Goal: Task Accomplishment & Management: Manage account settings

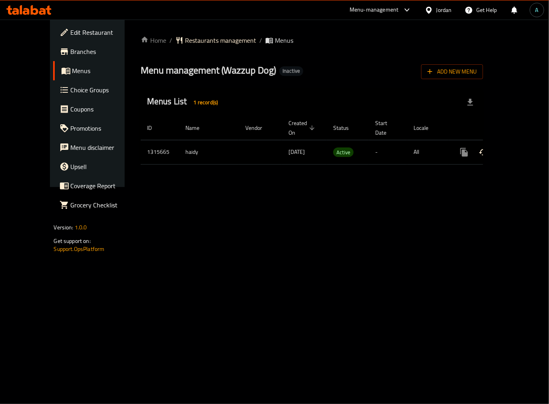
click at [518, 147] on icon "enhanced table" at bounding box center [522, 152] width 10 height 10
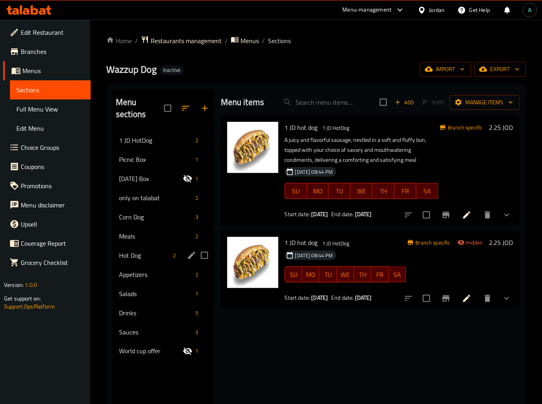
click at [144, 248] on div "Hot Dog 2" at bounding box center [164, 255] width 102 height 19
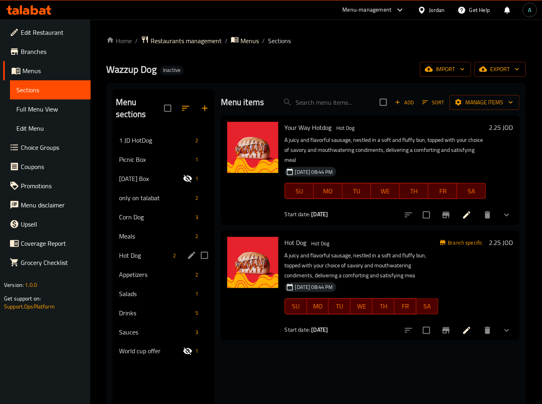
click at [138, 225] on div "Corn Dog 3" at bounding box center [164, 216] width 102 height 19
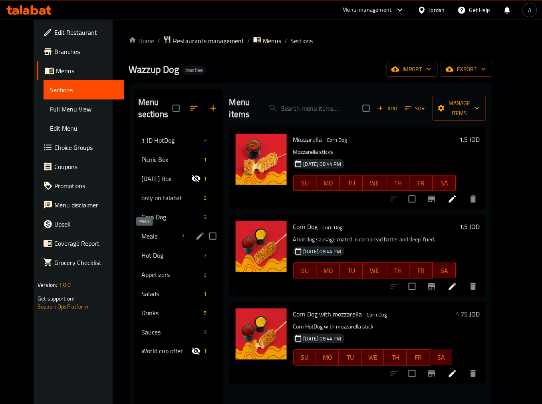
click at [145, 237] on span "Meals" at bounding box center [159, 236] width 37 height 10
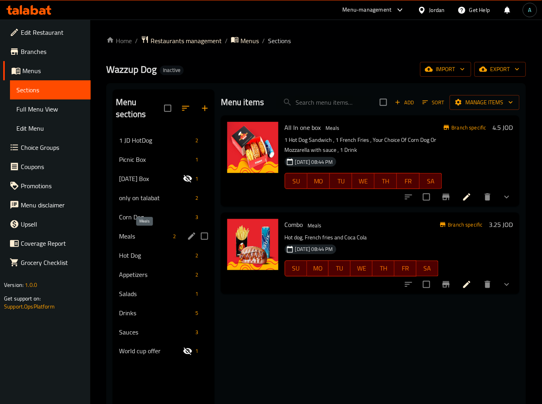
click at [149, 209] on div "Corn Dog 3" at bounding box center [164, 216] width 102 height 19
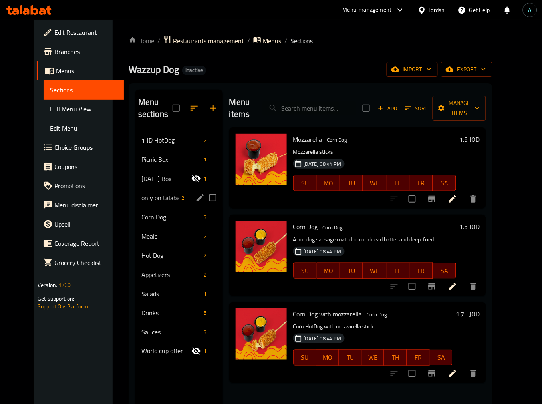
click at [155, 190] on div "only on talabat 2" at bounding box center [179, 197] width 88 height 19
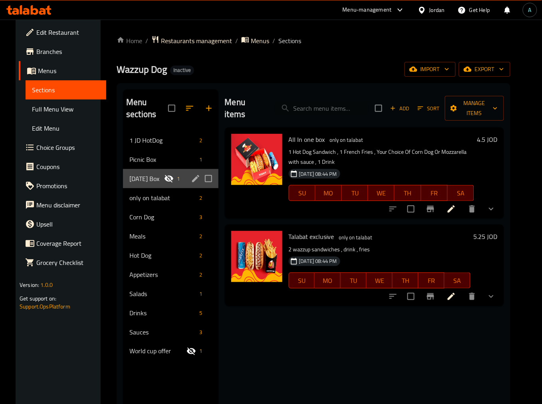
click at [157, 171] on div "Ramadan Box 1" at bounding box center [170, 178] width 95 height 19
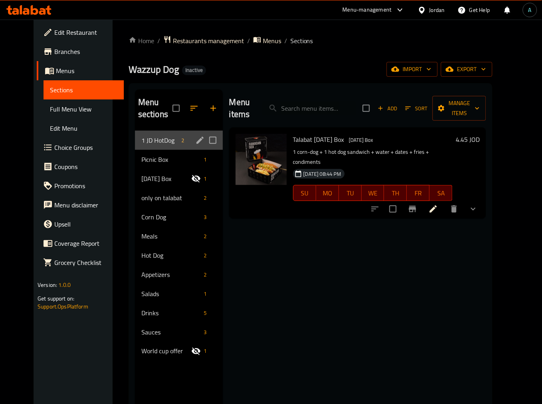
click at [159, 148] on div "1 JD HotDog 2" at bounding box center [179, 140] width 88 height 19
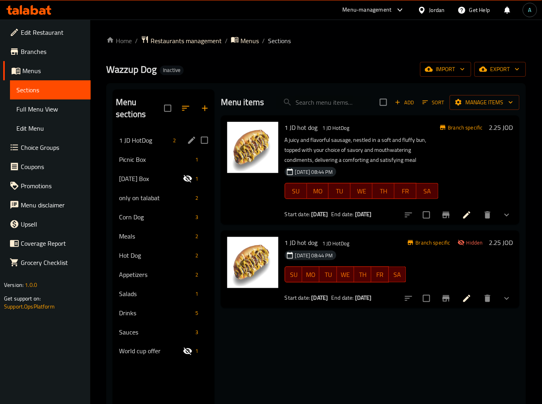
click at [161, 131] on div "1 JD HotDog 2" at bounding box center [164, 140] width 102 height 19
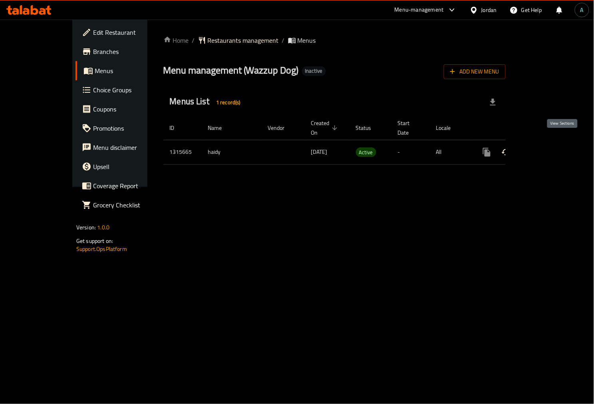
click at [550, 147] on icon "enhanced table" at bounding box center [545, 152] width 10 height 10
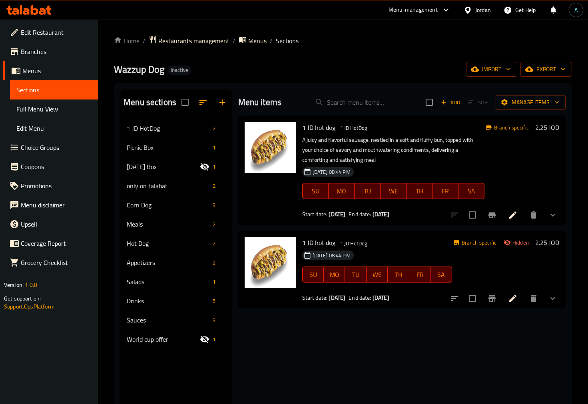
drag, startPoint x: 58, startPoint y: 105, endPoint x: 64, endPoint y: 120, distance: 16.7
click at [58, 105] on span "Full Menu View" at bounding box center [54, 109] width 76 height 10
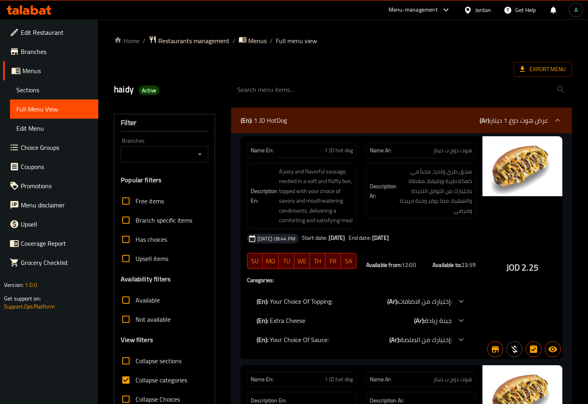
click at [131, 381] on input "Collapse categories" at bounding box center [125, 380] width 19 height 19
checkbox input "false"
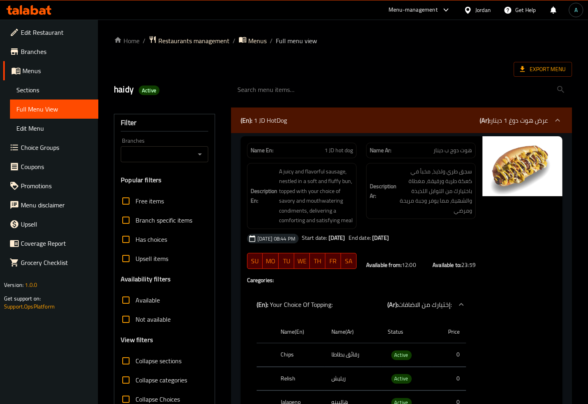
click at [197, 153] on icon "Open" at bounding box center [200, 154] width 10 height 10
click at [156, 189] on span "Wazzup Dog, Tabarbour" at bounding box center [159, 189] width 64 height 10
type input "Wazzup Dog, Tabarbour"
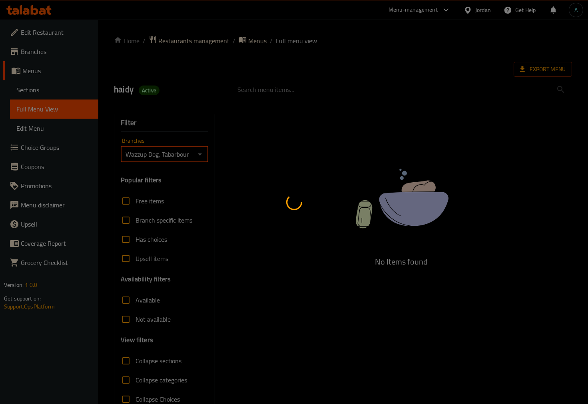
click at [140, 320] on div at bounding box center [294, 202] width 588 height 404
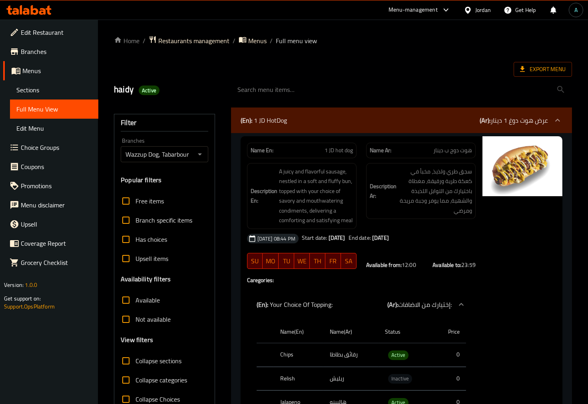
click at [142, 322] on span "Not available" at bounding box center [152, 320] width 35 height 10
click at [135, 322] on input "Not available" at bounding box center [125, 319] width 19 height 19
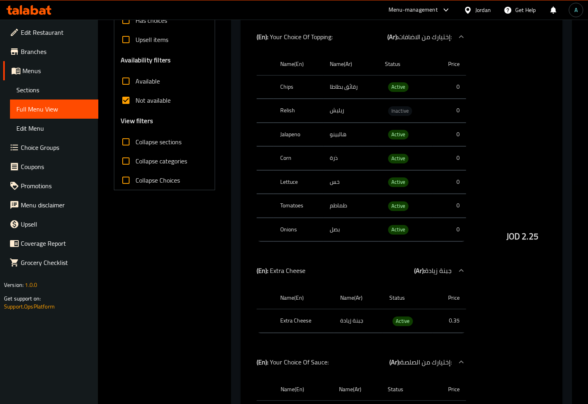
scroll to position [222, 0]
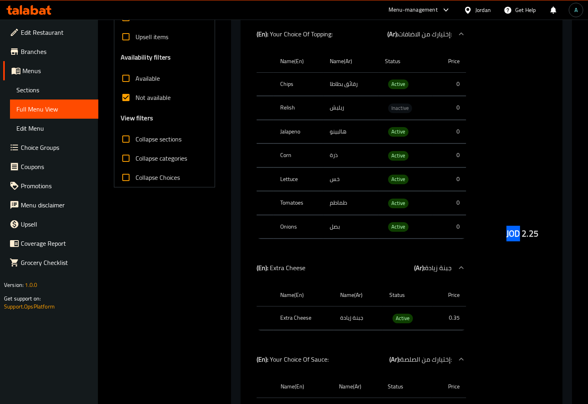
drag, startPoint x: 502, startPoint y: 233, endPoint x: 518, endPoint y: 233, distance: 16.0
click at [518, 233] on div "JOD 2.25" at bounding box center [522, 213] width 80 height 598
copy span "JOD"
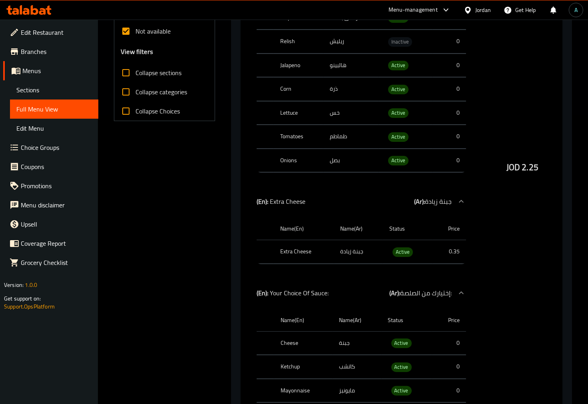
scroll to position [0, 0]
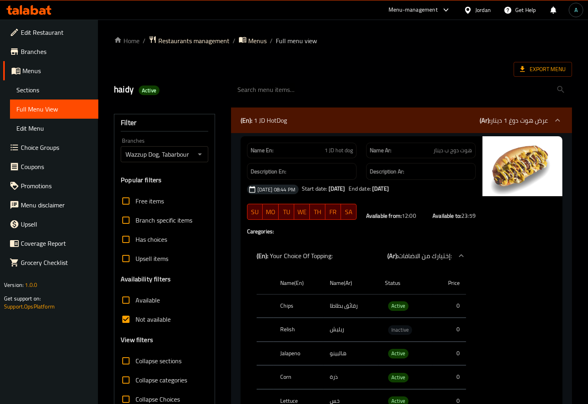
click at [145, 324] on span "Not available" at bounding box center [152, 320] width 35 height 10
click at [135, 324] on input "Not available" at bounding box center [125, 319] width 19 height 19
checkbox input "false"
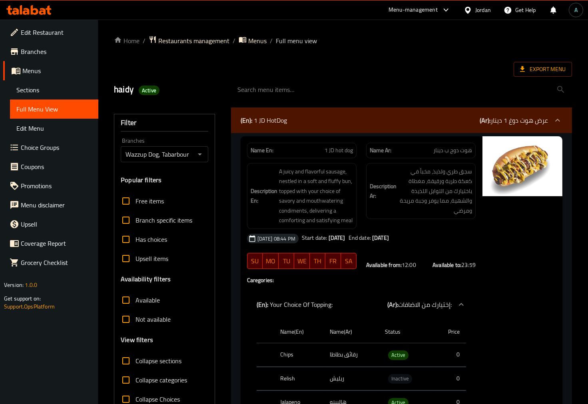
click at [540, 65] on span "Export Menu" at bounding box center [543, 69] width 46 height 10
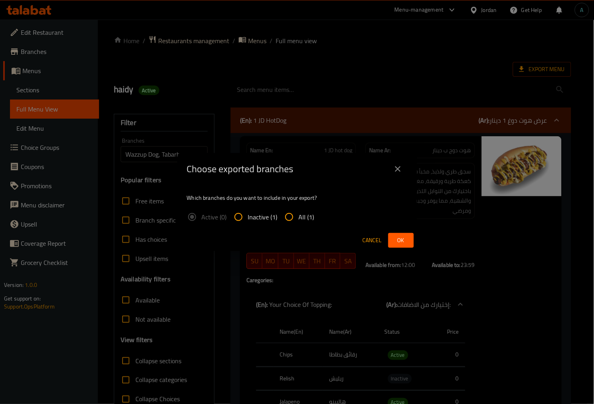
click at [296, 218] on input "All (1)" at bounding box center [289, 216] width 19 height 19
radio input "true"
click at [397, 242] on span "Ok" at bounding box center [401, 240] width 13 height 10
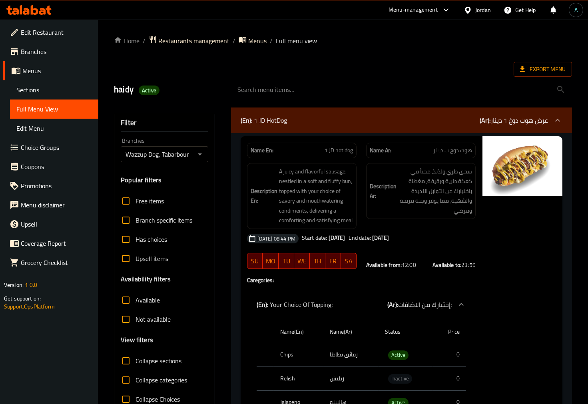
click at [275, 71] on div "Export Menu" at bounding box center [343, 69] width 458 height 15
click at [28, 14] on icon at bounding box center [26, 11] width 7 height 7
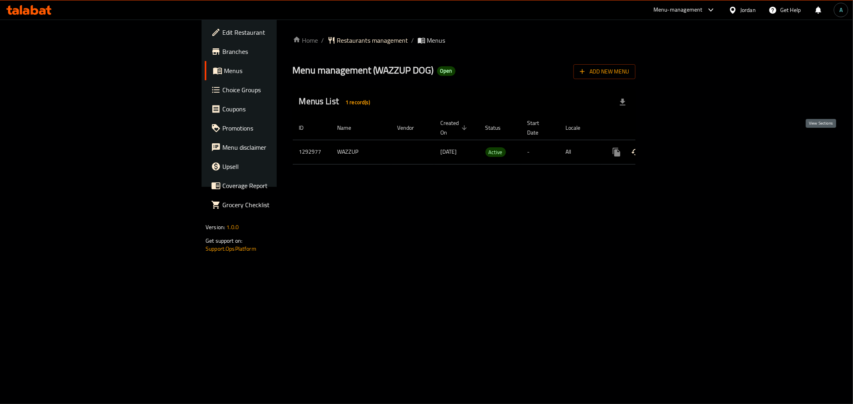
click at [679, 147] on icon "enhanced table" at bounding box center [674, 152] width 10 height 10
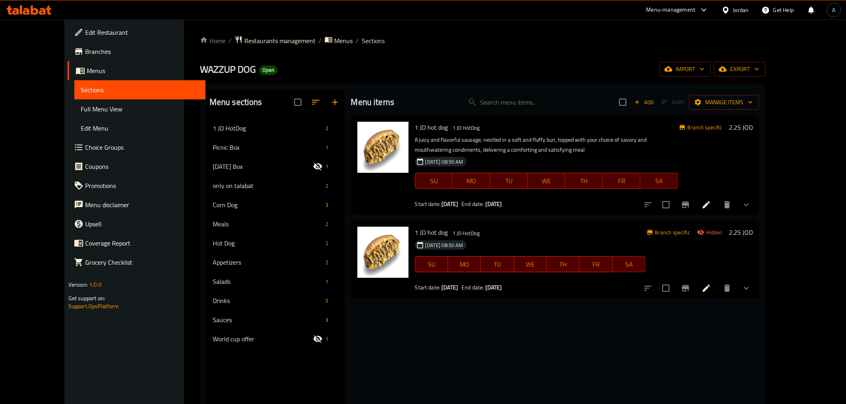
click at [81, 112] on span "Full Menu View" at bounding box center [140, 109] width 118 height 10
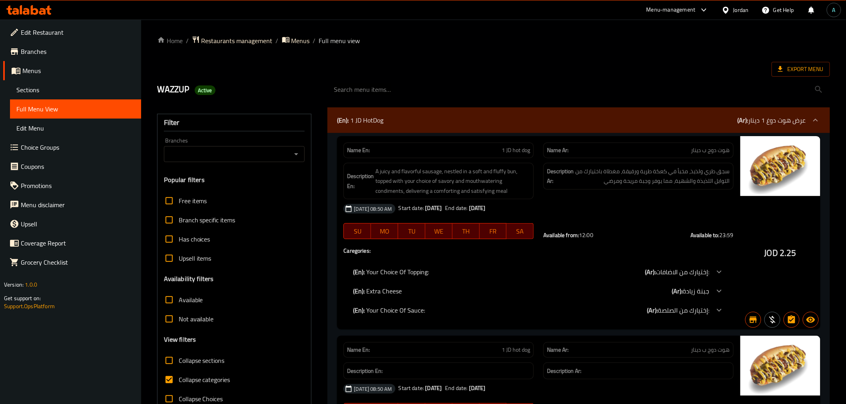
click at [291, 149] on div at bounding box center [296, 154] width 10 height 11
click at [292, 149] on icon "Open" at bounding box center [296, 154] width 10 height 10
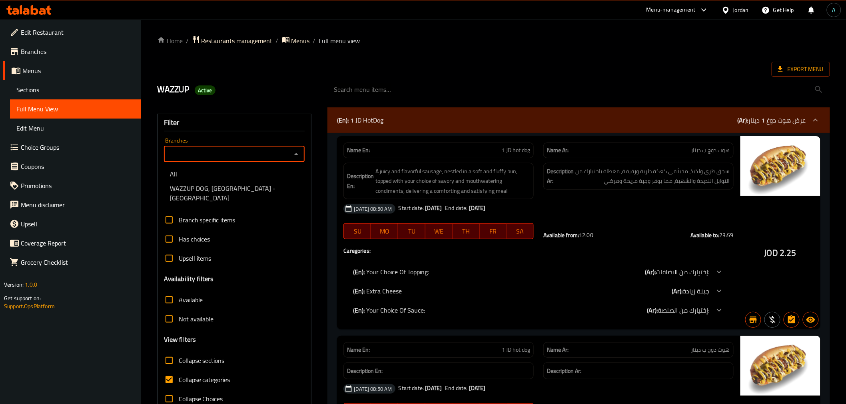
click at [263, 189] on span "WAZZUP DOG, Airport Road - Dunes Bridge" at bounding box center [234, 193] width 128 height 19
type input "WAZZUP DOG, Airport Road - Dunes Bridge"
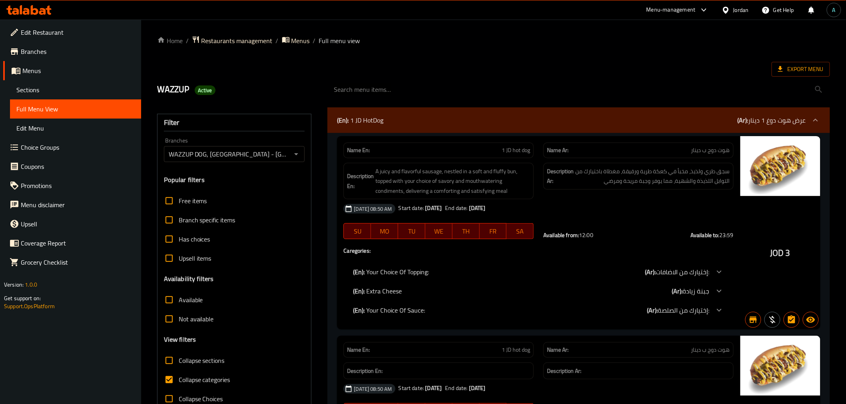
drag, startPoint x: 196, startPoint y: 376, endPoint x: 189, endPoint y: 297, distance: 79.0
click at [195, 376] on span "Collapse categories" at bounding box center [205, 380] width 52 height 10
click at [179, 376] on input "Collapse categories" at bounding box center [168, 380] width 19 height 19
checkbox input "false"
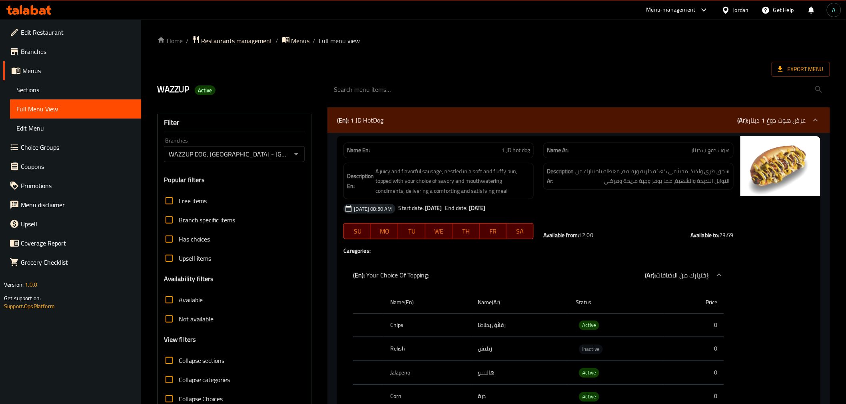
click at [189, 297] on span "Available" at bounding box center [191, 300] width 24 height 10
click at [179, 297] on input "Available" at bounding box center [168, 300] width 19 height 19
click at [183, 299] on span "Available" at bounding box center [191, 300] width 24 height 10
click at [179, 299] on input "Available" at bounding box center [168, 300] width 19 height 19
checkbox input "false"
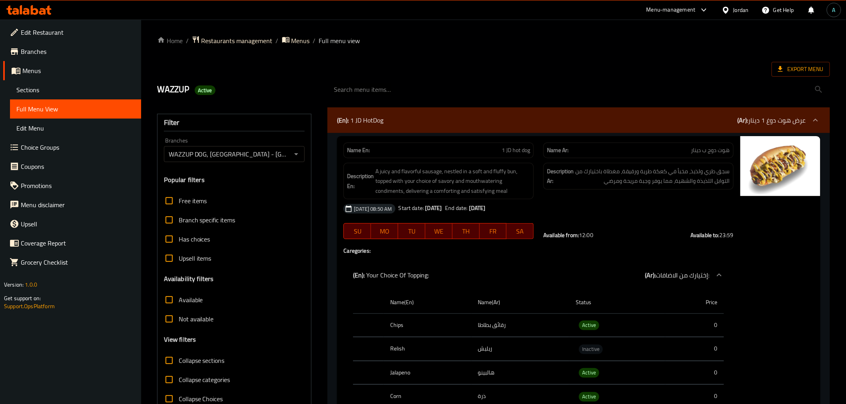
click at [184, 321] on span "Not available" at bounding box center [196, 320] width 35 height 10
click at [179, 321] on input "Not available" at bounding box center [168, 319] width 19 height 19
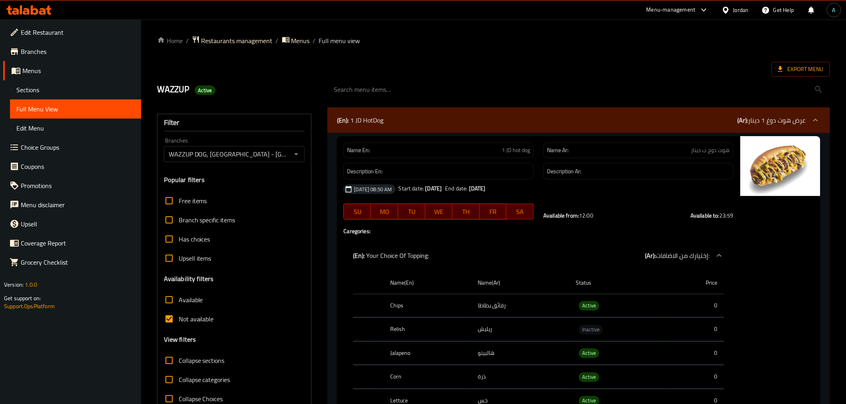
click at [586, 306] on span "Active" at bounding box center [589, 305] width 20 height 9
copy span "Active"
click at [593, 329] on span "Inactive" at bounding box center [591, 329] width 24 height 9
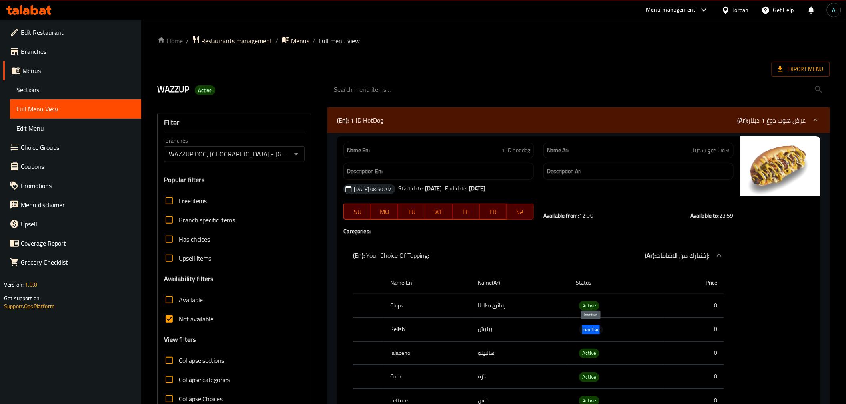
click at [593, 329] on span "Inactive" at bounding box center [591, 329] width 24 height 9
copy span "Inactive"
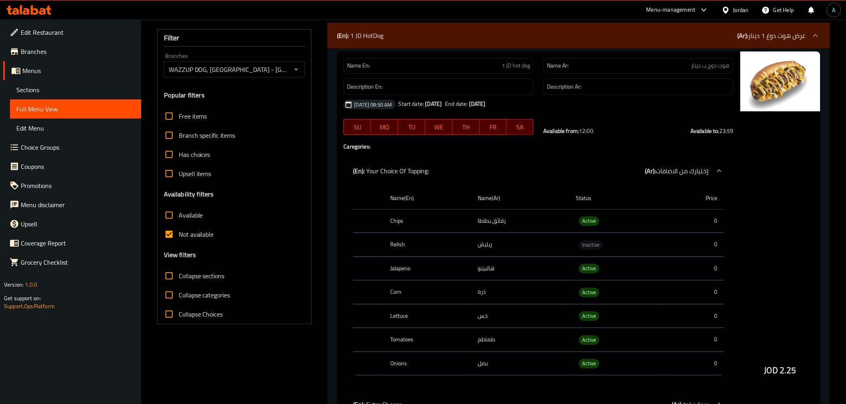
scroll to position [89, 0]
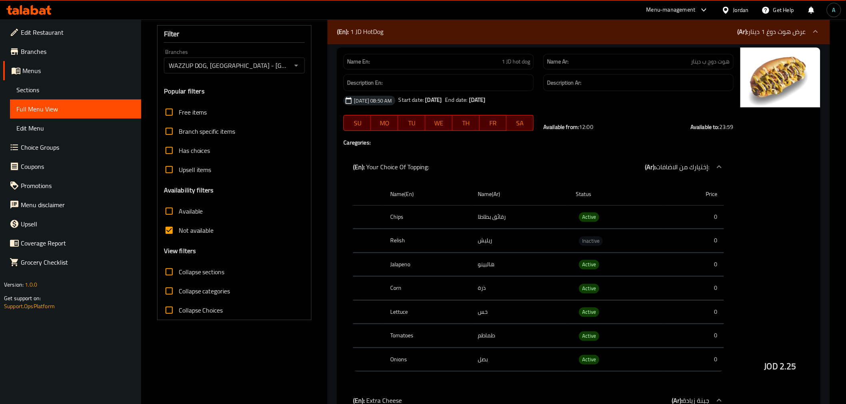
click at [192, 233] on span "Not available" at bounding box center [196, 231] width 35 height 10
click at [179, 233] on input "Not available" at bounding box center [168, 230] width 19 height 19
checkbox input "false"
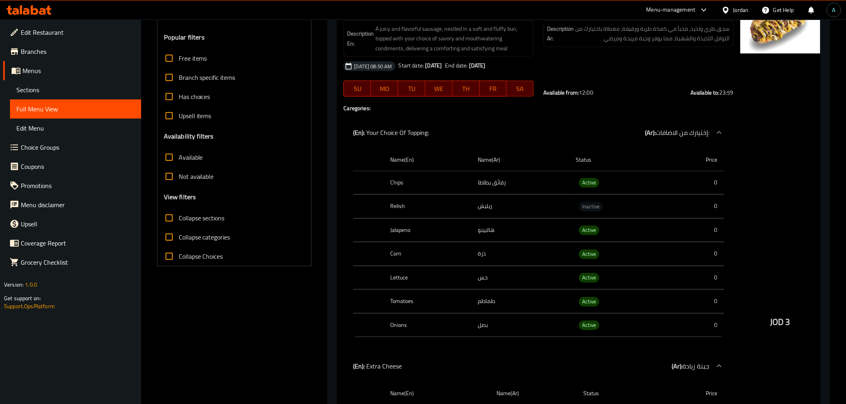
scroll to position [222, 0]
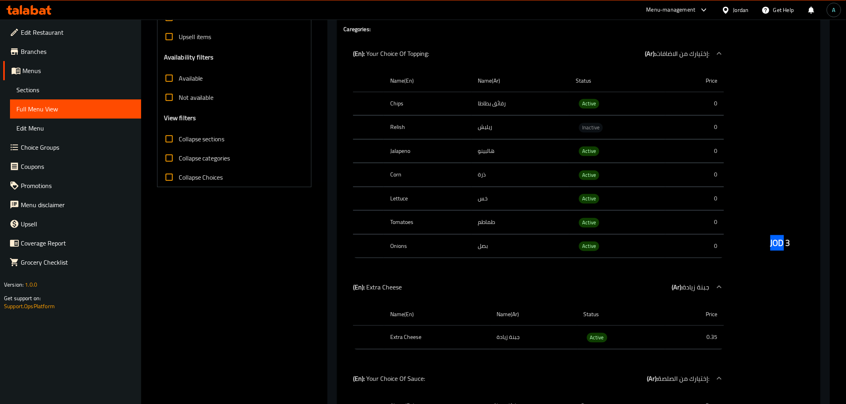
drag, startPoint x: 769, startPoint y: 245, endPoint x: 782, endPoint y: 245, distance: 13.2
click at [783, 245] on div "JOD 3" at bounding box center [780, 223] width 80 height 618
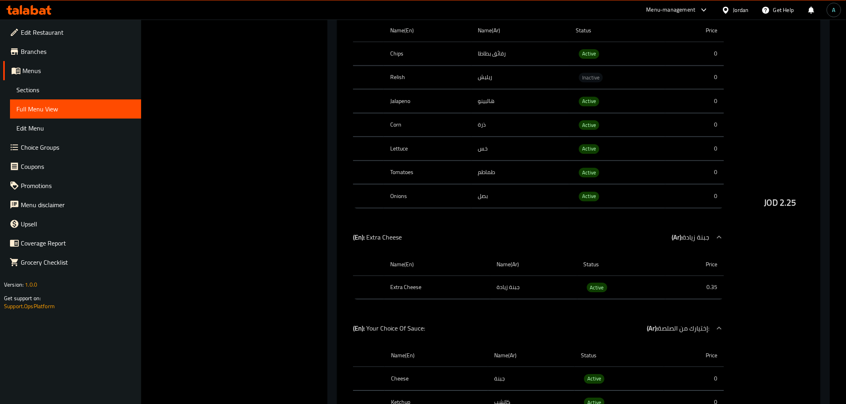
scroll to position [0, 0]
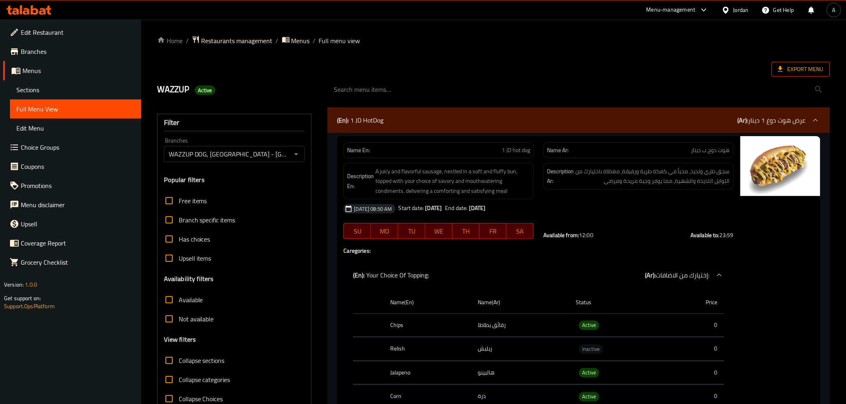
click at [801, 66] on span "Export Menu" at bounding box center [801, 69] width 46 height 10
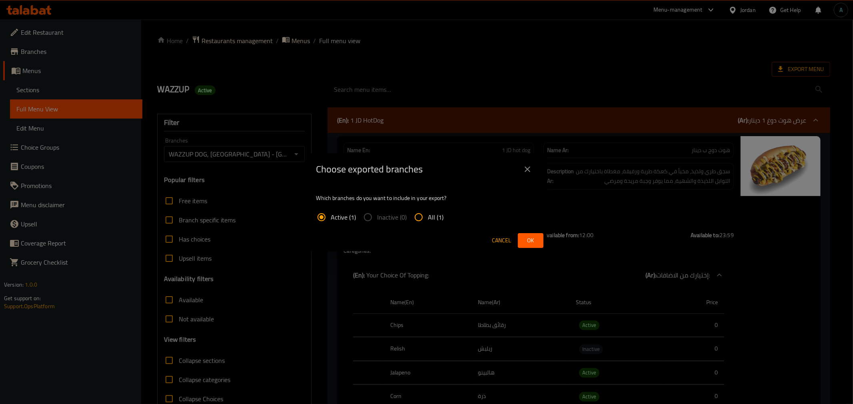
click at [434, 219] on span "All (1)" at bounding box center [436, 218] width 16 height 10
click at [428, 219] on input "All (1)" at bounding box center [418, 217] width 19 height 19
radio input "true"
click at [528, 243] on span "Ok" at bounding box center [530, 241] width 13 height 10
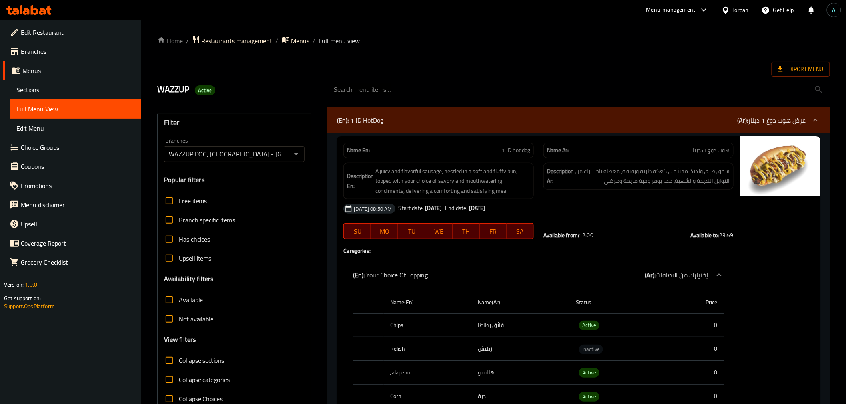
click at [494, 42] on ol "Home / Restaurants management / Menus / Full menu view" at bounding box center [493, 41] width 673 height 10
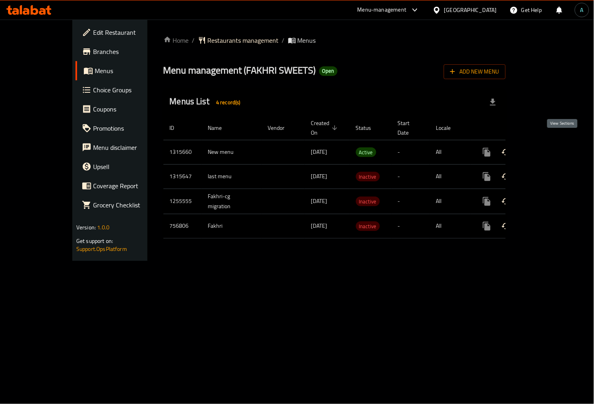
click at [550, 147] on icon "enhanced table" at bounding box center [545, 152] width 10 height 10
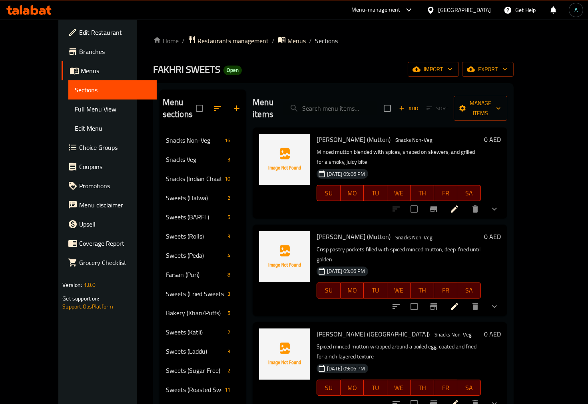
click at [75, 107] on span "Full Menu View" at bounding box center [113, 109] width 76 height 10
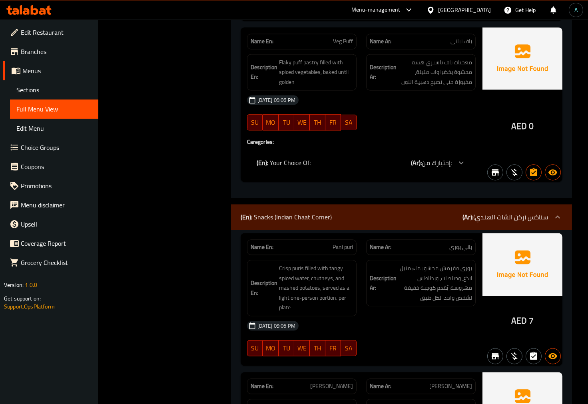
click at [276, 209] on div "(En): Snacks (Indian Chaat Corner) (Ar): سناكس (ركن الشات الهندي)" at bounding box center [401, 217] width 341 height 26
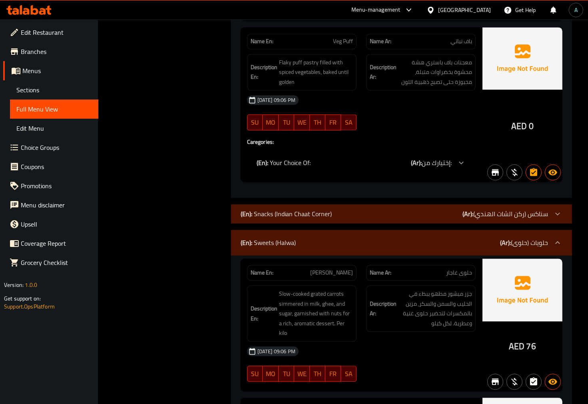
scroll to position [0, 0]
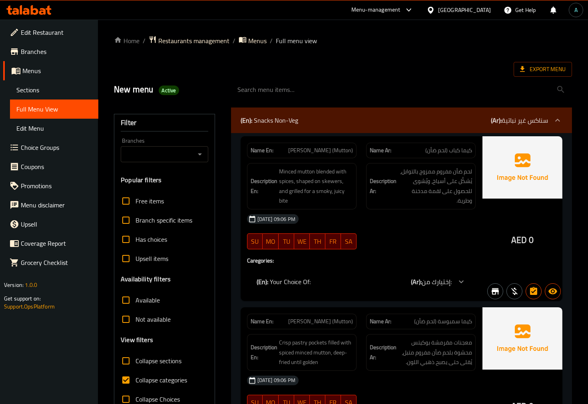
click at [315, 127] on div "(En): Snacks Non-Veg (Ar): سناكس غير نباتية" at bounding box center [401, 121] width 341 height 26
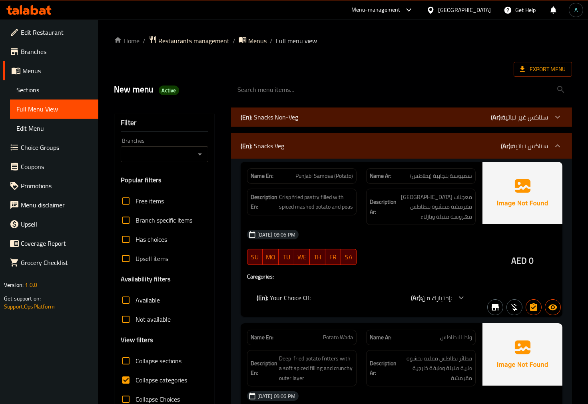
click at [279, 142] on p "(En): Snacks Veg" at bounding box center [263, 146] width 44 height 10
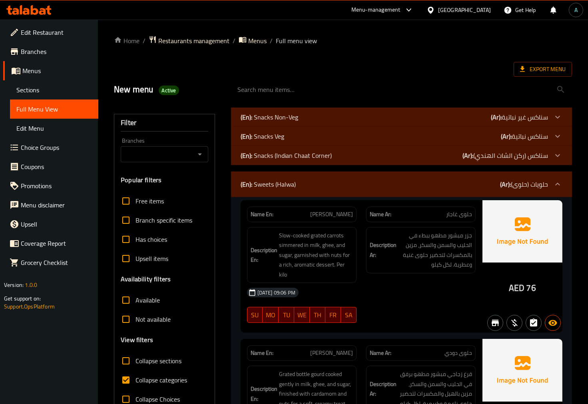
scroll to position [44, 0]
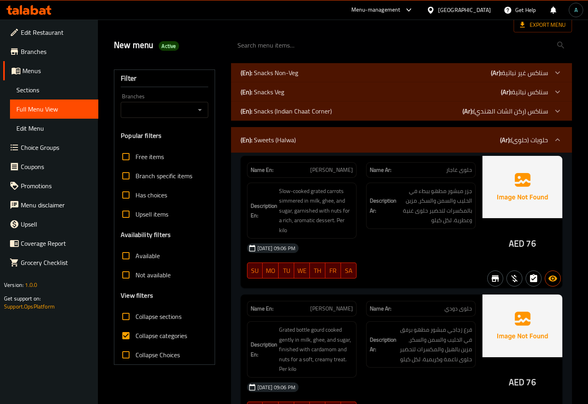
click at [276, 144] on p "(En): Sweets (Halwa)" at bounding box center [268, 140] width 55 height 10
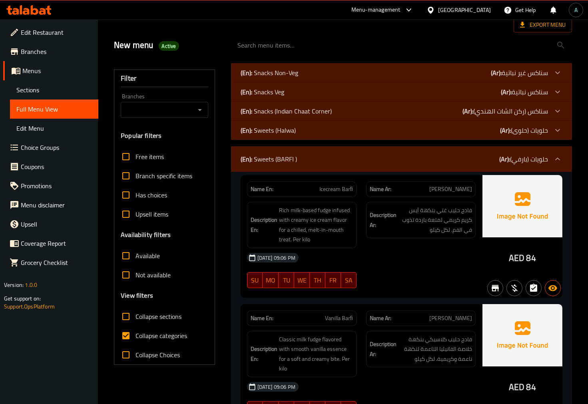
click at [277, 156] on p "(En): Sweets (BARFI )" at bounding box center [269, 159] width 56 height 10
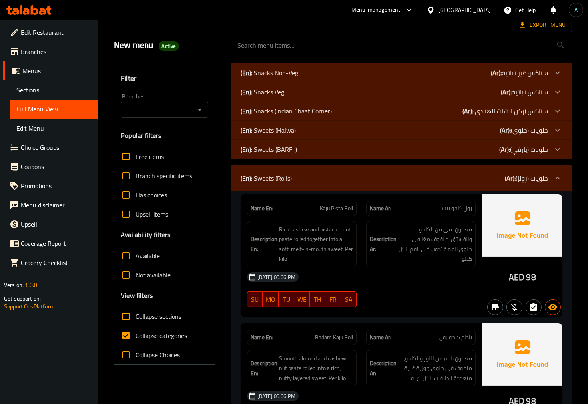
click at [282, 178] on p "(En): Sweets (Rolls)" at bounding box center [266, 178] width 51 height 10
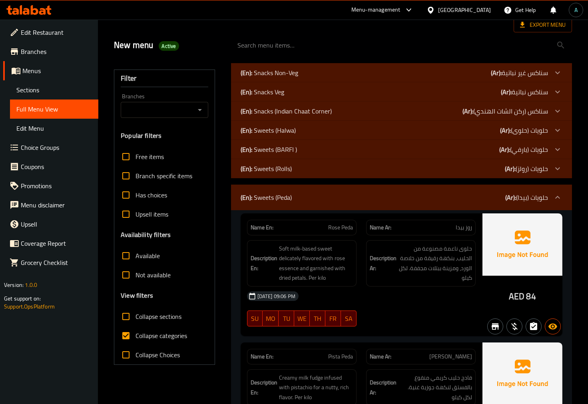
click at [285, 201] on p "(En): Sweets (Peda)" at bounding box center [266, 198] width 51 height 10
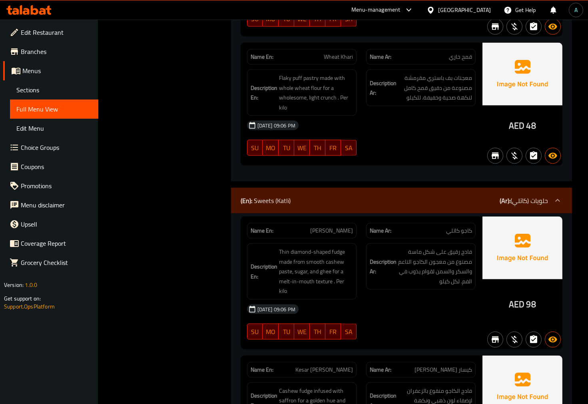
click at [268, 199] on p "(En): Sweets (Katli)" at bounding box center [266, 201] width 50 height 10
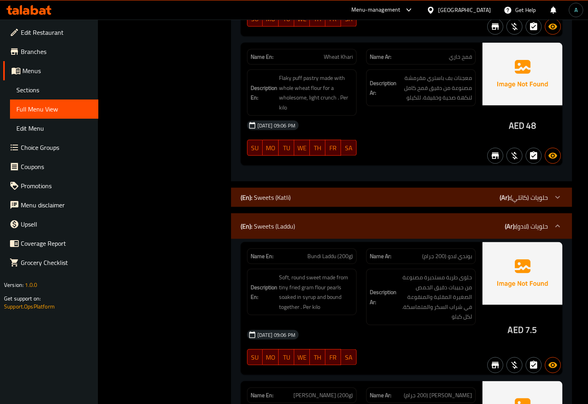
drag, startPoint x: 277, startPoint y: 233, endPoint x: 26, endPoint y: 210, distance: 251.6
click at [277, 231] on p "(En): Sweets (Laddu)" at bounding box center [268, 226] width 54 height 10
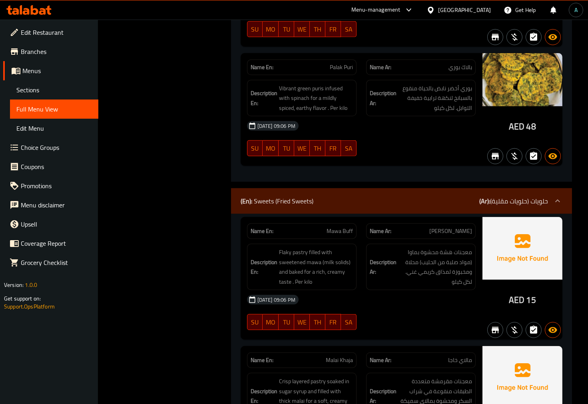
click at [287, 210] on div "(En): Sweets (Fried Sweets) (Ar): حلويات (حلويات مقلية)" at bounding box center [401, 201] width 341 height 26
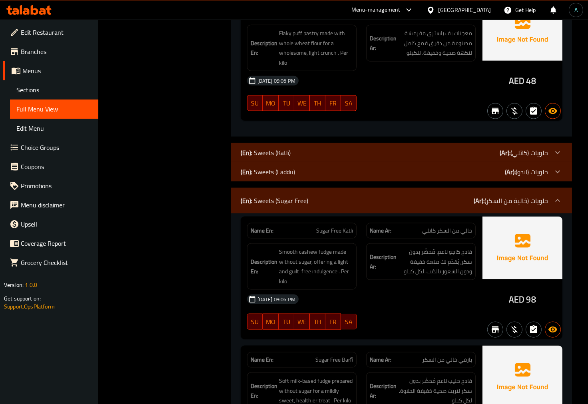
click at [273, 195] on div "(En): Sweets (Sugar Free) (Ar): حلويات (خالية من السكر)" at bounding box center [401, 201] width 341 height 26
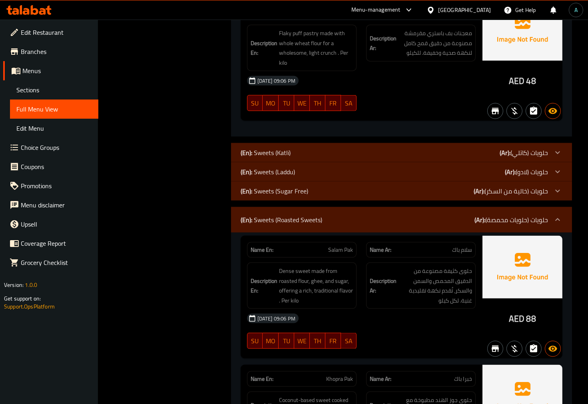
click at [257, 228] on div "(En): Sweets (Roasted Sweets) (Ar): حلويات (حلويات محمصة)" at bounding box center [401, 220] width 341 height 26
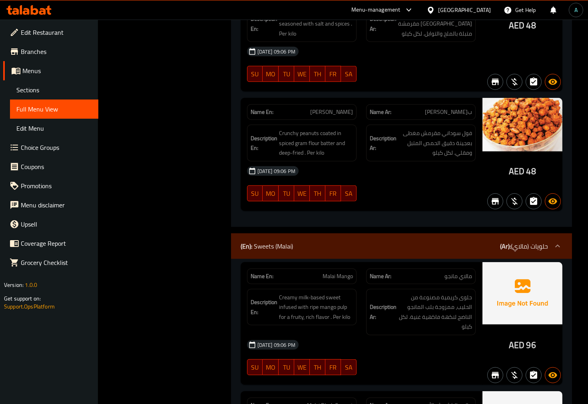
click at [326, 233] on div "(En): Sweets (Malai) (Ar): حلويات (مالاي)" at bounding box center [401, 246] width 341 height 26
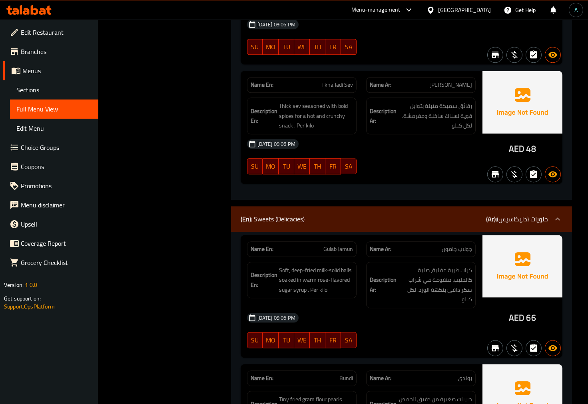
click at [281, 214] on p "(En): Sweets (Delicacies)" at bounding box center [273, 219] width 64 height 10
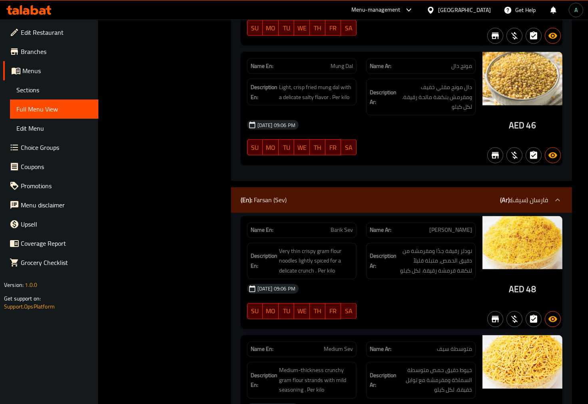
click at [290, 189] on div "(En): Farsan (Sev) (Ar): فارسان (سيف)" at bounding box center [401, 200] width 341 height 26
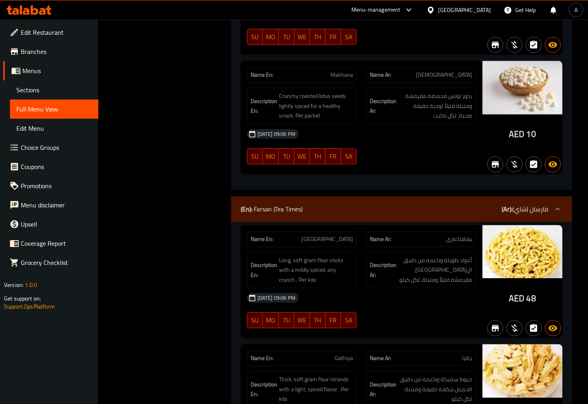
click at [287, 204] on p "(En): Farsan (Tea Times)" at bounding box center [272, 209] width 62 height 10
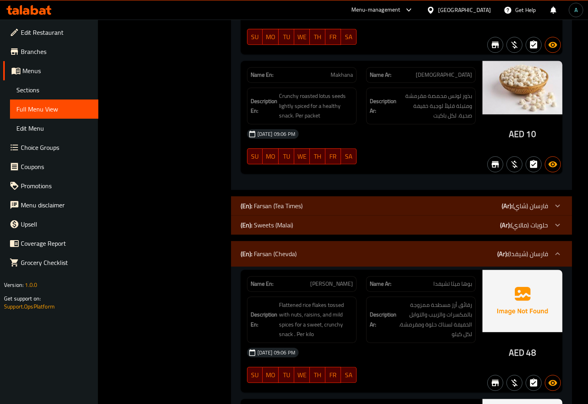
click at [269, 249] on p "(En): Farsan (Chevda)" at bounding box center [269, 254] width 56 height 10
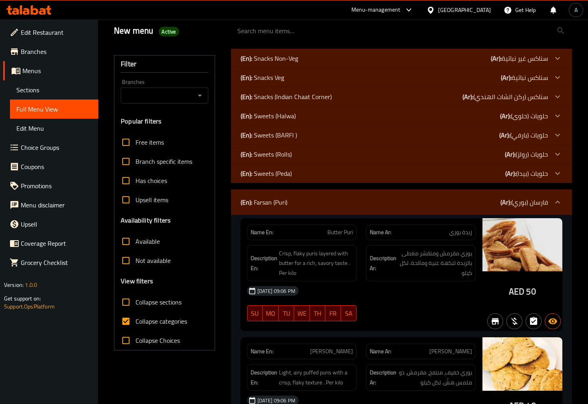
click at [331, 201] on div "(En): Farsan (Puri) (Ar): فارسان (بوري)" at bounding box center [394, 202] width 307 height 10
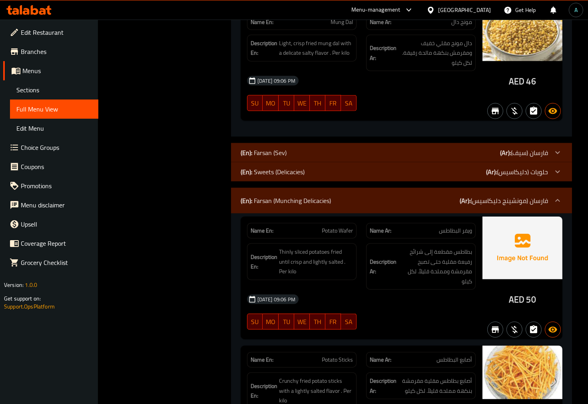
click at [268, 210] on div "(En): Farsan (Munching Delicacies) (Ar): فارسان (مونشينج دليكاسيس)" at bounding box center [401, 201] width 341 height 26
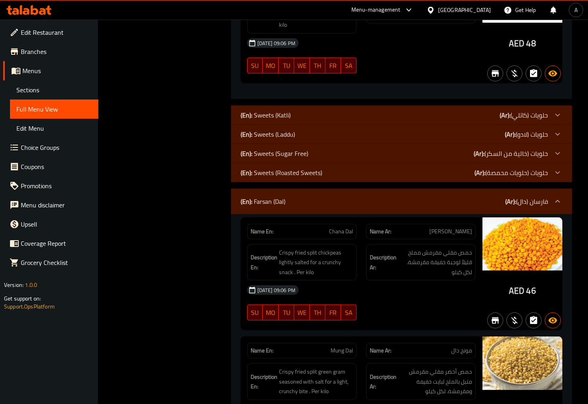
click at [267, 205] on p "(En): Farsan (Dal)" at bounding box center [263, 202] width 45 height 10
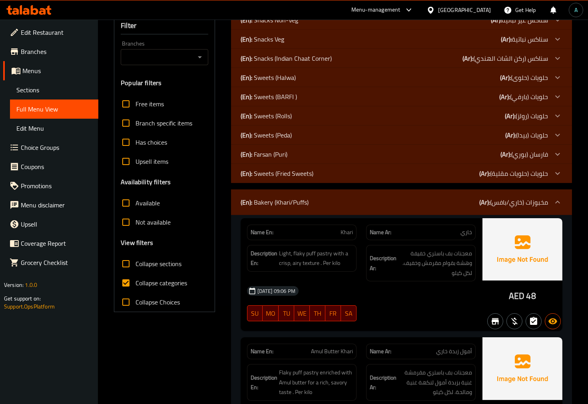
click at [283, 199] on p "(En): Bakery (Khari/Puffs)" at bounding box center [275, 202] width 68 height 10
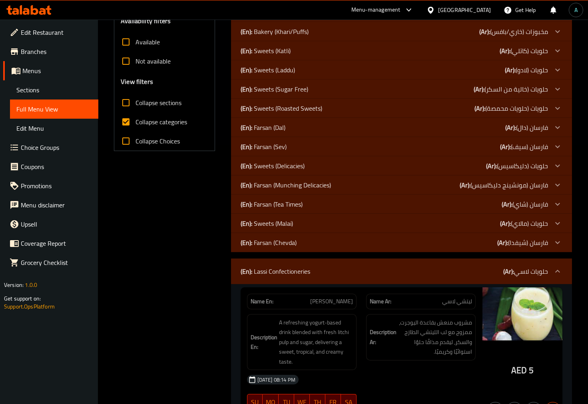
scroll to position [400, 0]
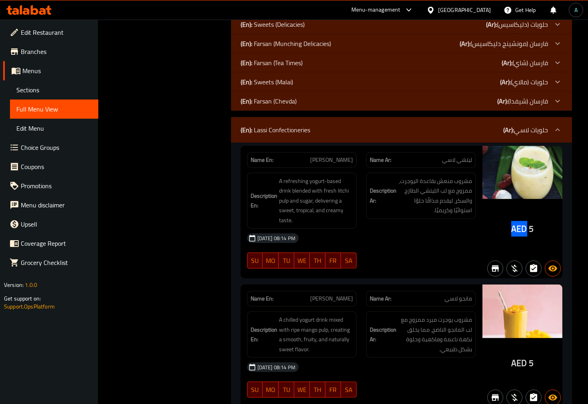
drag, startPoint x: 506, startPoint y: 229, endPoint x: 522, endPoint y: 229, distance: 16.0
click at [525, 229] on div "AED 5" at bounding box center [522, 212] width 80 height 133
copy span "AED"
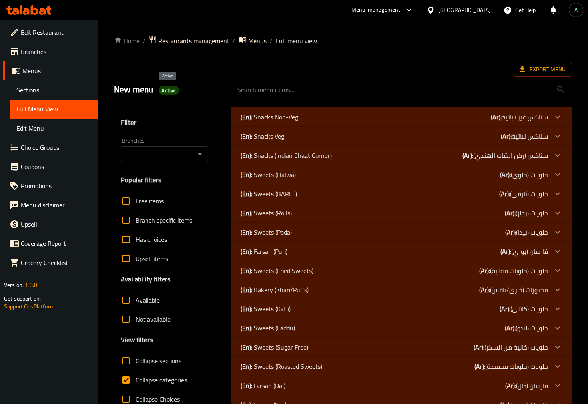
click at [172, 90] on span "Active" at bounding box center [169, 91] width 21 height 8
copy span "Active"
click at [158, 385] on span "Collapse categories" at bounding box center [161, 380] width 52 height 10
click at [135, 385] on input "Collapse categories" at bounding box center [125, 380] width 19 height 19
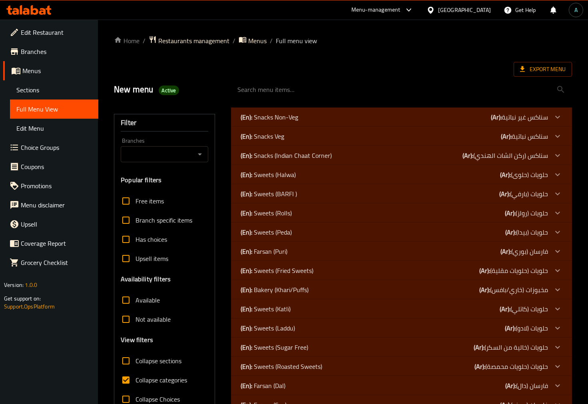
checkbox input "false"
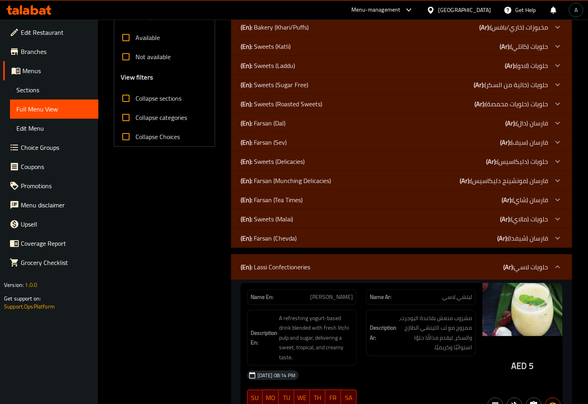
scroll to position [355, 0]
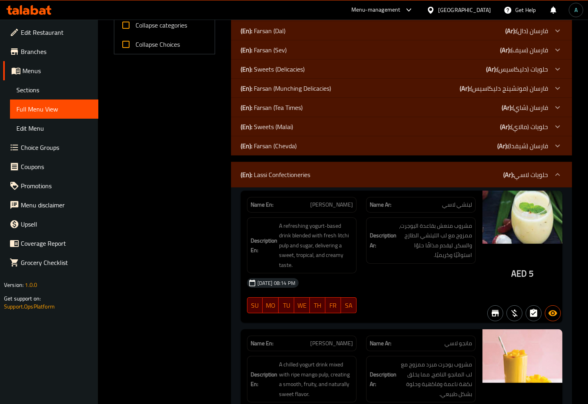
click at [345, 201] on span "[PERSON_NAME]" at bounding box center [331, 205] width 43 height 8
copy span "[PERSON_NAME]"
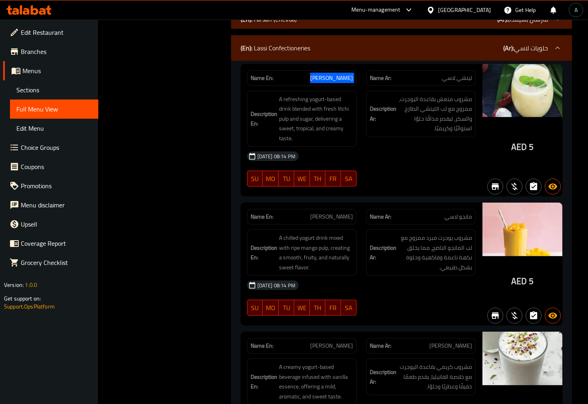
scroll to position [400, 0]
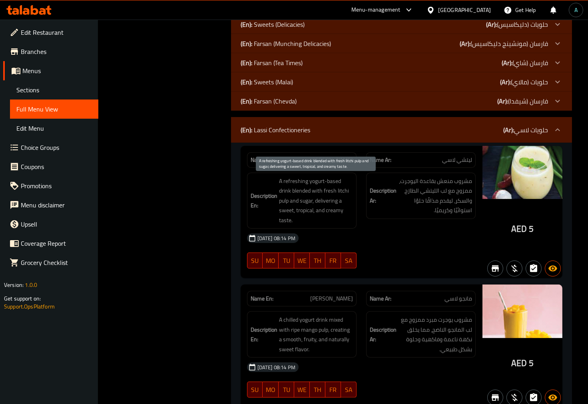
click at [336, 169] on div "Description En: A refreshing yogurt-based drink blended with fresh litchi pulp …" at bounding box center [301, 201] width 119 height 66
click at [339, 151] on div "Name En: Litchi Lassi" at bounding box center [301, 159] width 119 height 25
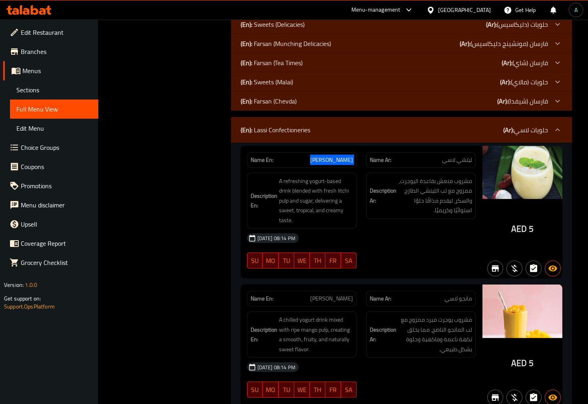
copy span "[PERSON_NAME]"
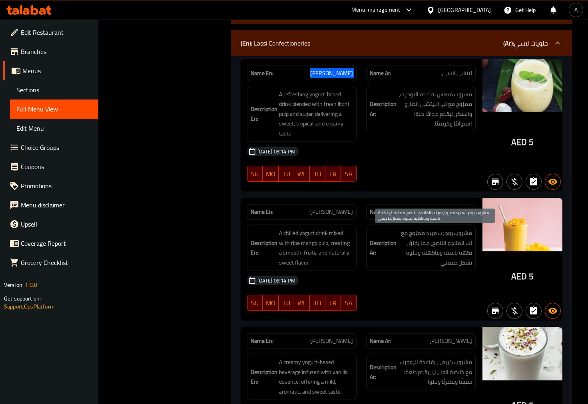
scroll to position [444, 0]
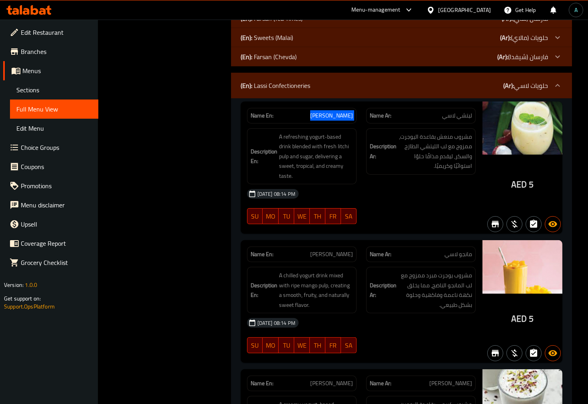
click at [337, 116] on span "[PERSON_NAME]" at bounding box center [331, 116] width 43 height 8
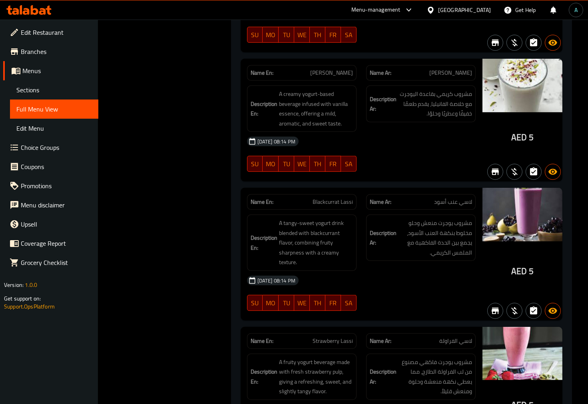
scroll to position [799, 0]
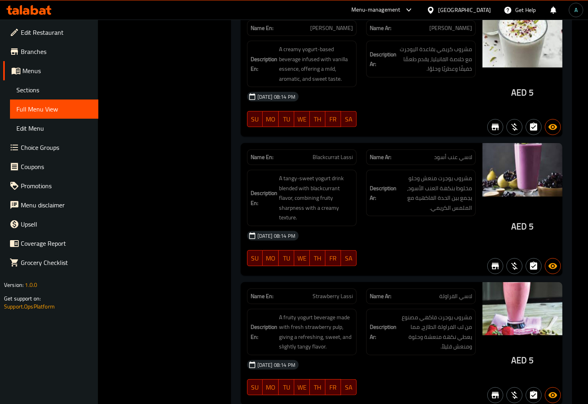
click at [330, 161] on span "Blackcurrat Lassi" at bounding box center [333, 157] width 40 height 8
copy span "Blackcurrat"
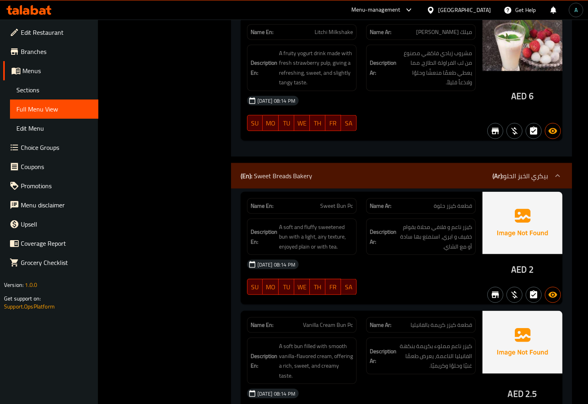
scroll to position [1821, 0]
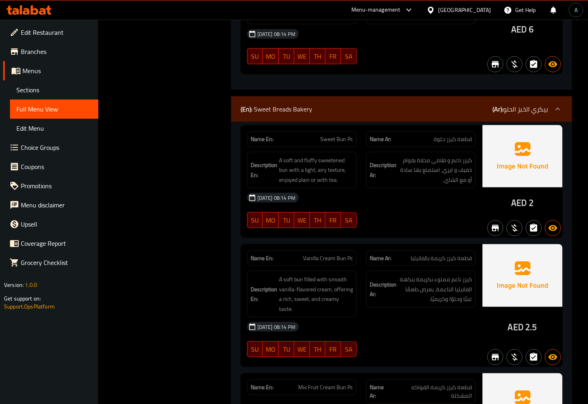
click at [337, 141] on span "Sweet Bun Pc" at bounding box center [336, 139] width 33 height 8
copy span "Sweet Bun Pc"
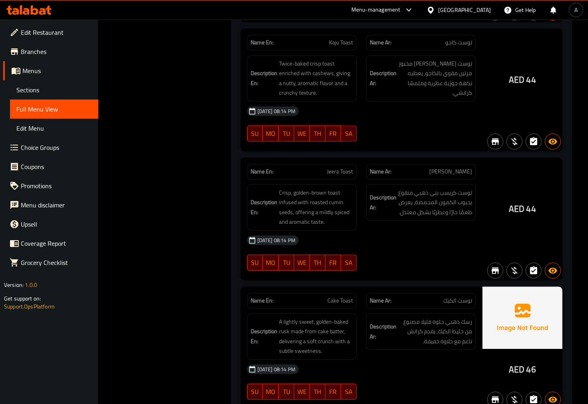
scroll to position [4307, 0]
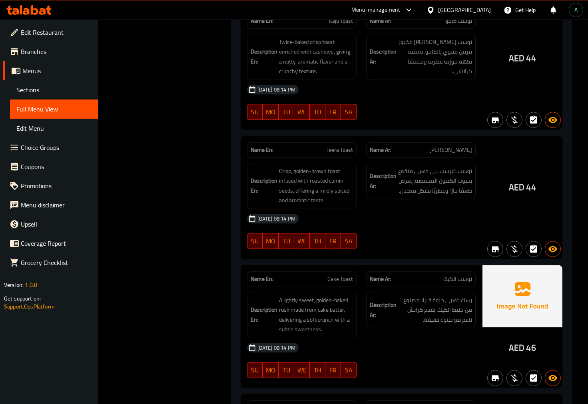
click at [329, 146] on span "Jeera Toast" at bounding box center [340, 150] width 26 height 8
copy span "Jeera"
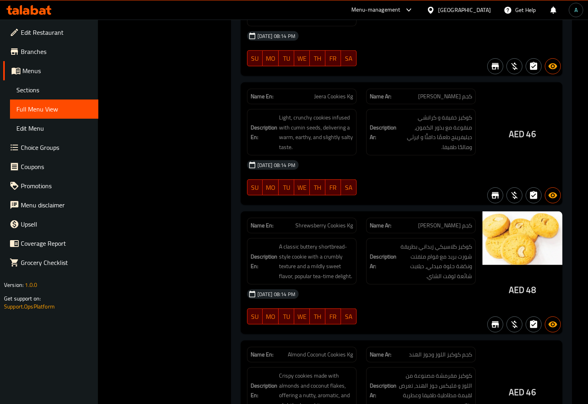
scroll to position [6306, 0]
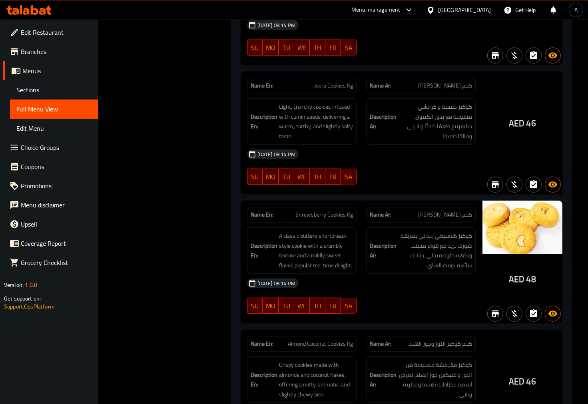
click at [309, 211] on span "Shrewsberry Cookies Kg" at bounding box center [324, 215] width 58 height 8
copy span "Shrewsberry"
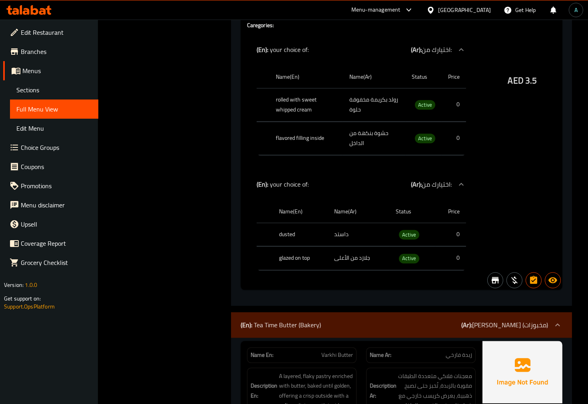
scroll to position [8215, 0]
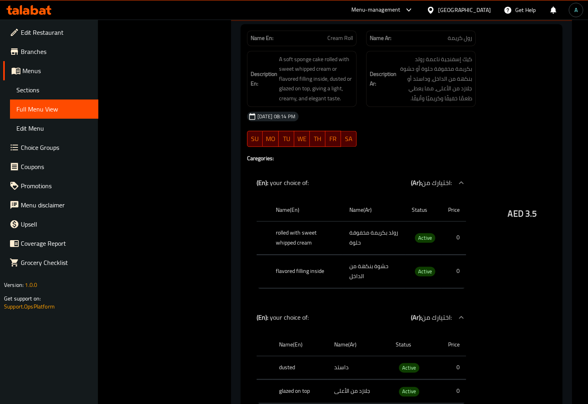
click at [313, 305] on div "(En): your choice of: (Ar): اختيارك من:" at bounding box center [361, 318] width 229 height 26
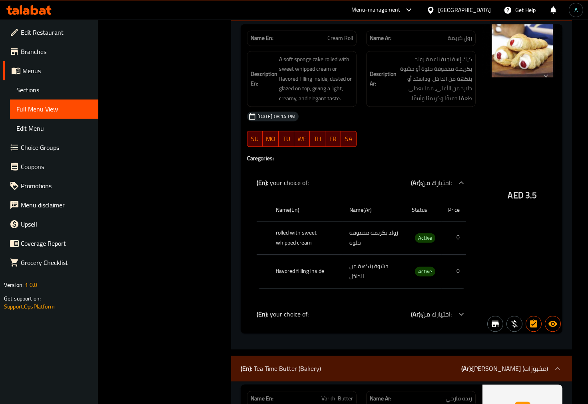
click at [281, 305] on div "(En): your choice of: (Ar): اختيارك من:" at bounding box center [361, 314] width 229 height 19
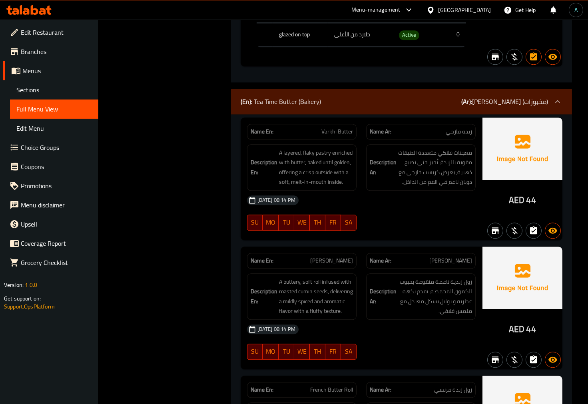
scroll to position [8593, 0]
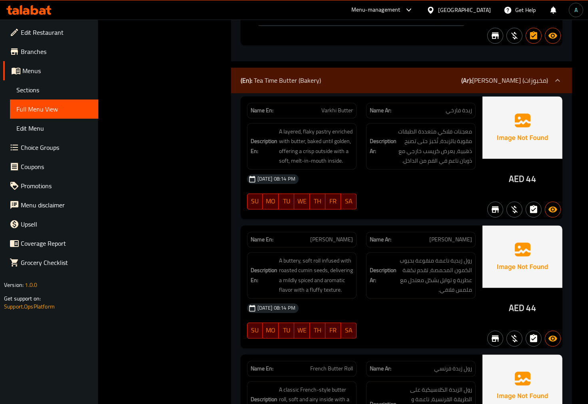
click at [339, 106] on span "Varkhi Butter" at bounding box center [337, 110] width 32 height 8
copy span "Varkhi Butter"
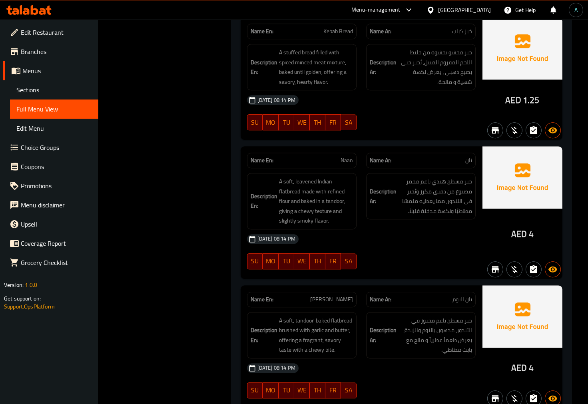
scroll to position [9126, 0]
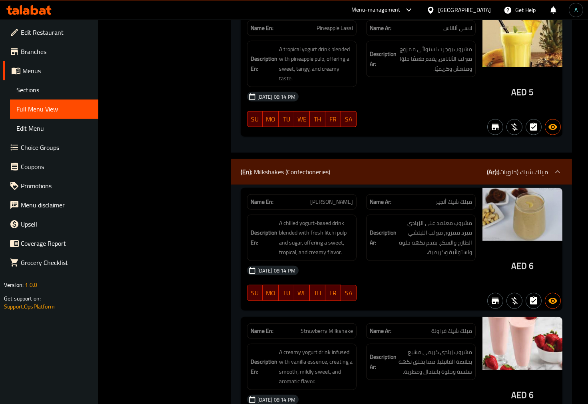
click at [332, 211] on div "Description En: A chilled yogurt-based drink blended with fresh litchi pulp and…" at bounding box center [301, 238] width 119 height 56
click at [329, 201] on span "[PERSON_NAME]" at bounding box center [331, 202] width 43 height 8
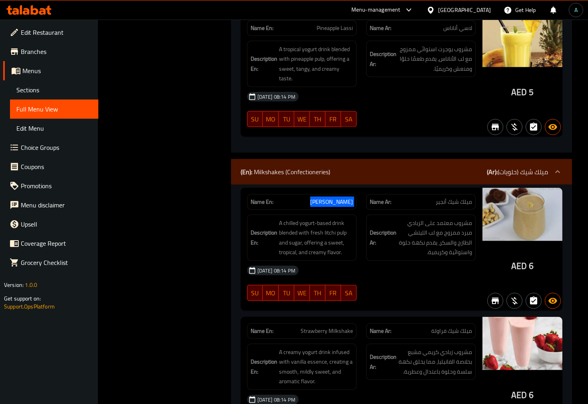
click at [329, 201] on span "[PERSON_NAME]" at bounding box center [331, 202] width 43 height 8
copy span "[PERSON_NAME]"
drag, startPoint x: 41, startPoint y: 92, endPoint x: 74, endPoint y: 113, distance: 39.0
click at [41, 92] on span "Sections" at bounding box center [54, 90] width 76 height 10
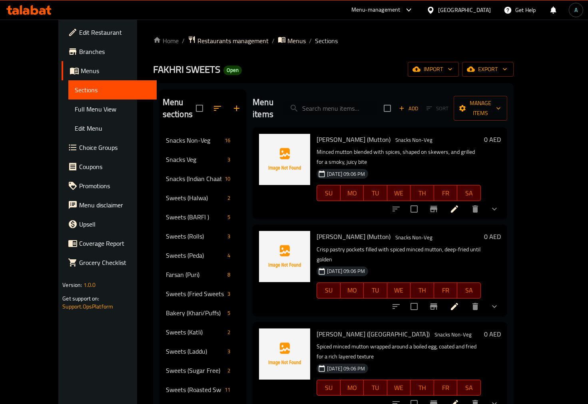
click at [343, 104] on input "search" at bounding box center [330, 109] width 94 height 14
paste input "[PERSON_NAME]"
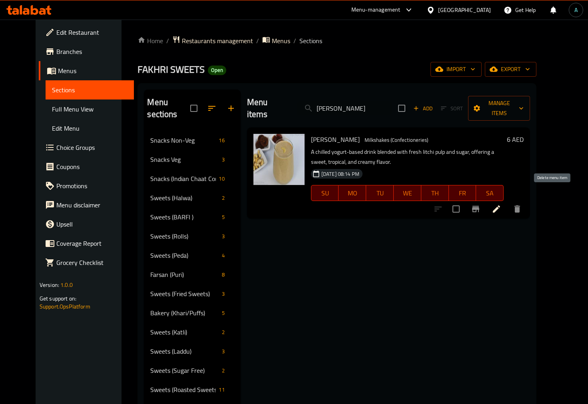
click at [520, 205] on icon "delete" at bounding box center [517, 208] width 6 height 7
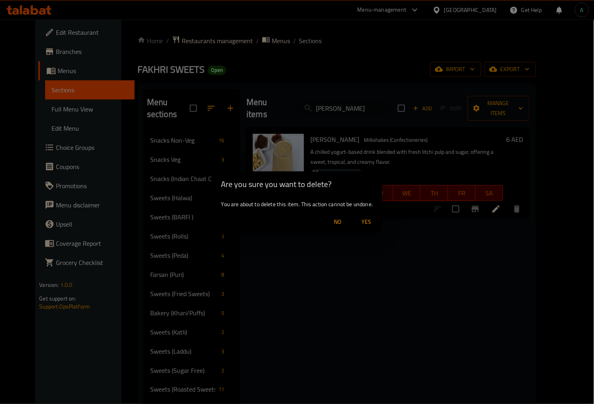
click at [368, 223] on span "Yes" at bounding box center [366, 222] width 19 height 10
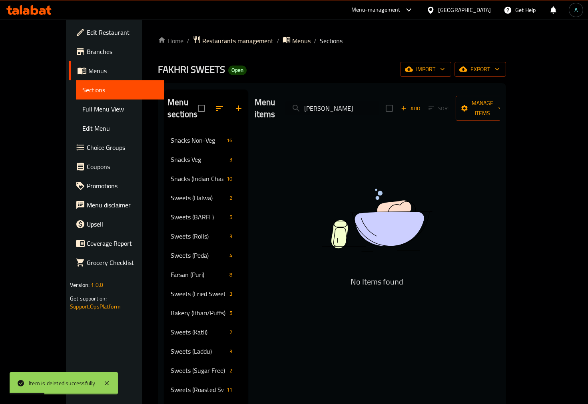
click at [341, 102] on input "[PERSON_NAME]" at bounding box center [332, 109] width 94 height 14
paste input "Blackcurrat"
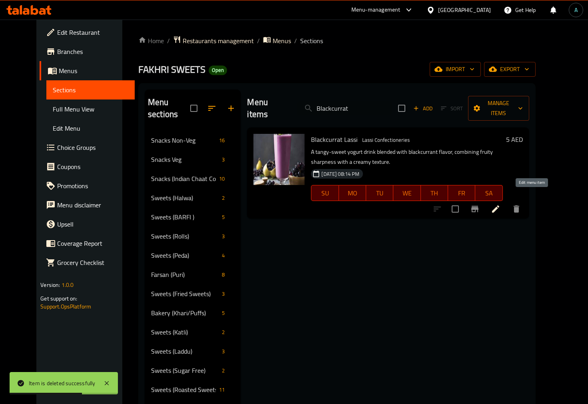
type input "Blackcurrat"
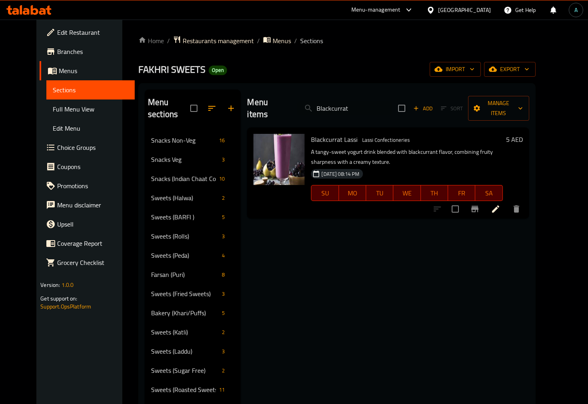
drag, startPoint x: 43, startPoint y: 107, endPoint x: 104, endPoint y: 167, distance: 85.4
click at [53, 107] on span "Full Menu View" at bounding box center [91, 109] width 76 height 10
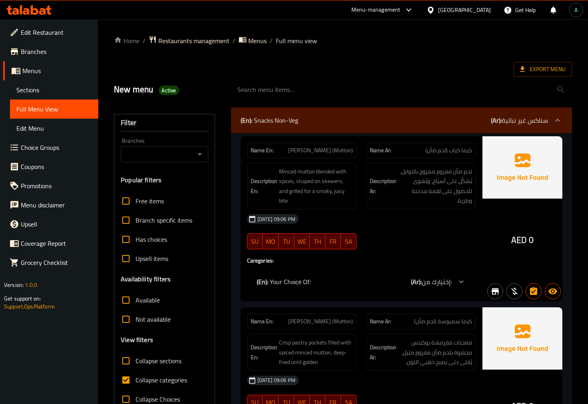
click at [152, 378] on span "Collapse categories" at bounding box center [161, 380] width 52 height 10
click at [135, 378] on input "Collapse categories" at bounding box center [125, 380] width 19 height 19
checkbox input "false"
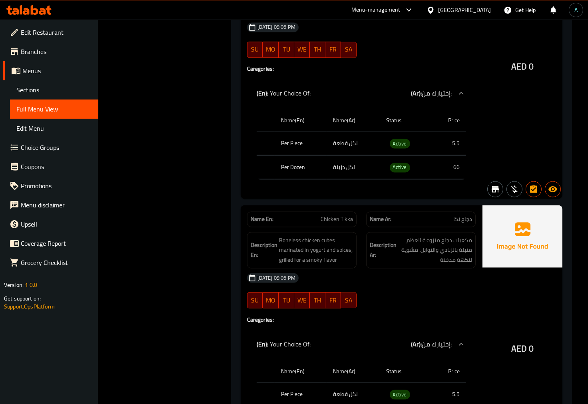
scroll to position [2791, 0]
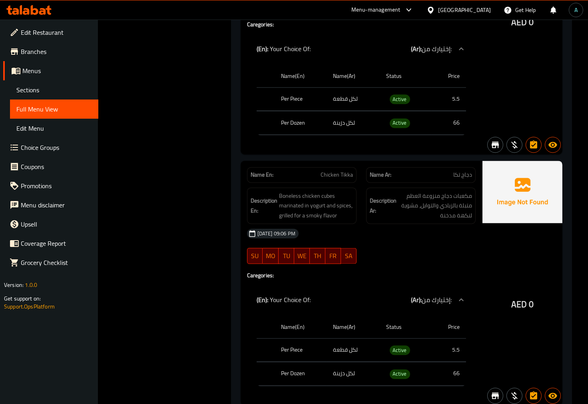
click at [339, 167] on div "Name En: Chicken Tikka" at bounding box center [302, 175] width 110 height 16
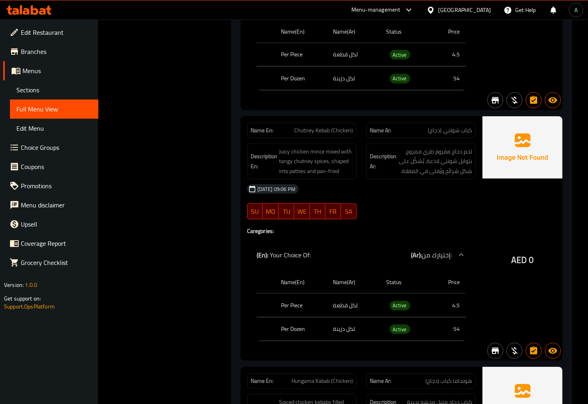
scroll to position [5658, 0]
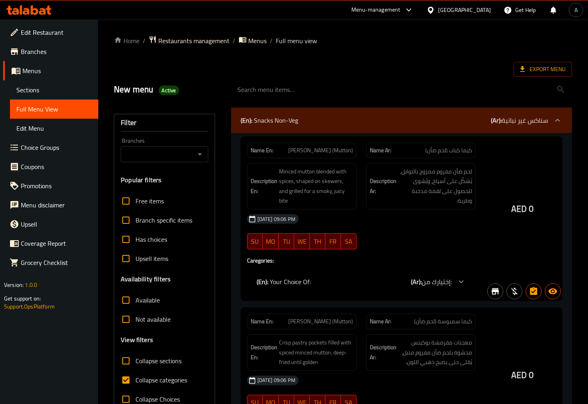
click at [162, 374] on div at bounding box center [294, 202] width 588 height 404
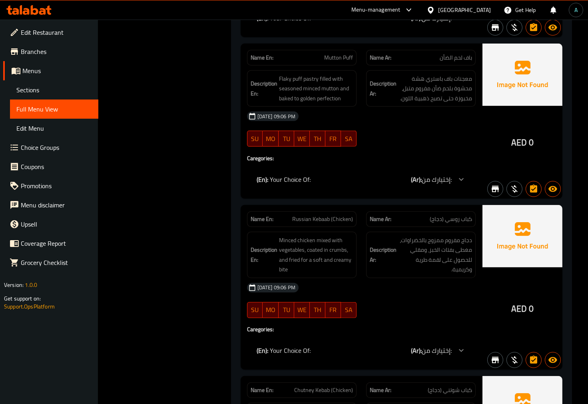
click at [361, 346] on div "(En): Your Choice Of: (Ar): إختيارك من:" at bounding box center [354, 351] width 195 height 10
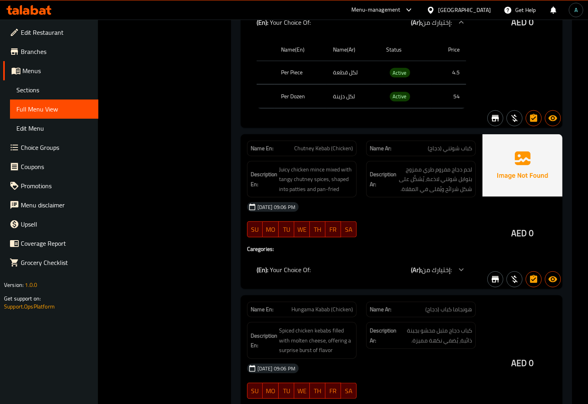
scroll to position [1130, 0]
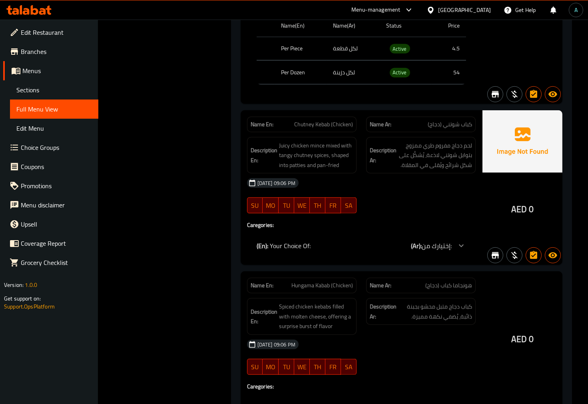
click at [310, 236] on div "(En): Your Choice Of: (Ar): إختيارك من:" at bounding box center [361, 245] width 229 height 19
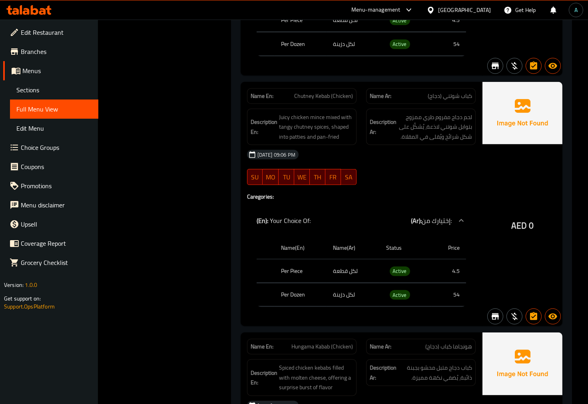
scroll to position [1174, 0]
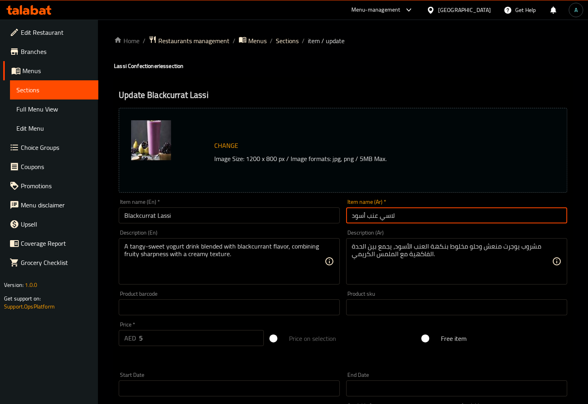
click at [364, 222] on input "لاسي عنب أسود" at bounding box center [456, 215] width 221 height 16
drag, startPoint x: 495, startPoint y: 213, endPoint x: 544, endPoint y: 218, distance: 49.8
click at [544, 218] on input "لاسي عنب أسود" at bounding box center [456, 215] width 221 height 16
paste input "لكشمش ال"
drag, startPoint x: 540, startPoint y: 220, endPoint x: 545, endPoint y: 221, distance: 4.4
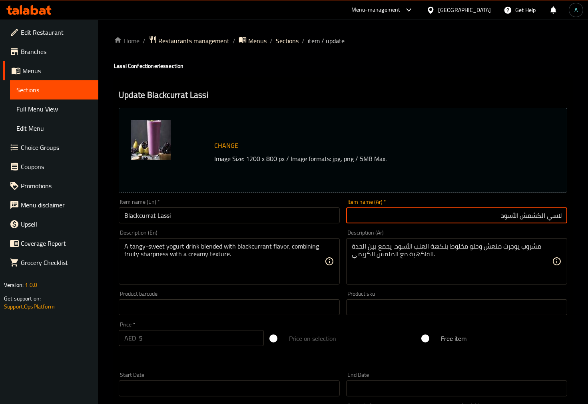
click at [545, 221] on input "لاسي الكشمش الأسود" at bounding box center [456, 215] width 221 height 16
click at [519, 217] on input "لاسي كشمش الأسود" at bounding box center [456, 215] width 221 height 16
type input "لاسي كشمش أسود"
drag, startPoint x: 507, startPoint y: 217, endPoint x: 545, endPoint y: 219, distance: 38.0
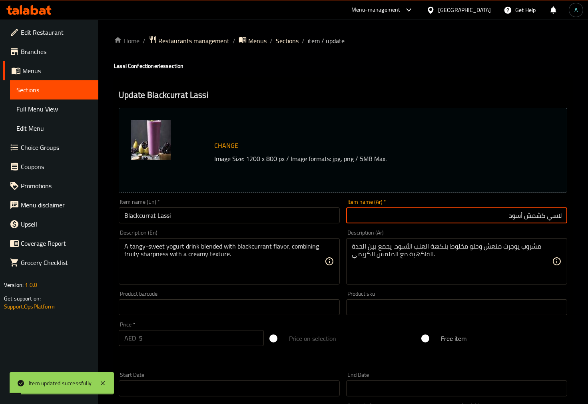
click at [545, 219] on input "لاسي كشمش أسود" at bounding box center [456, 215] width 221 height 16
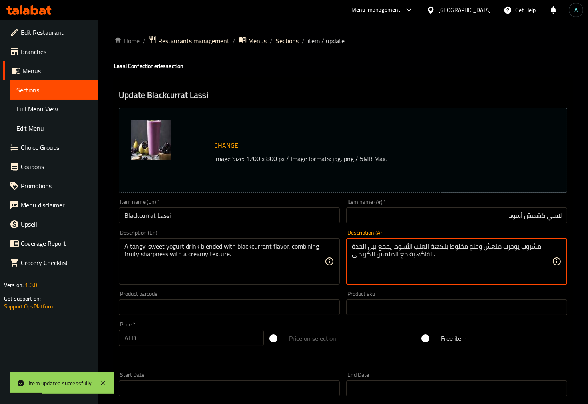
drag, startPoint x: 398, startPoint y: 248, endPoint x: 417, endPoint y: 248, distance: 18.4
click at [417, 248] on textarea "مشروب يوجرت منعش وحلو مخلوط بنكهة العنب الأسود، يجمع بين الحدة الفاكهية مع المل…" at bounding box center [452, 262] width 200 height 38
paste textarea "كشمش"
click at [408, 218] on input "لاسي كشمش أسود" at bounding box center [456, 215] width 221 height 16
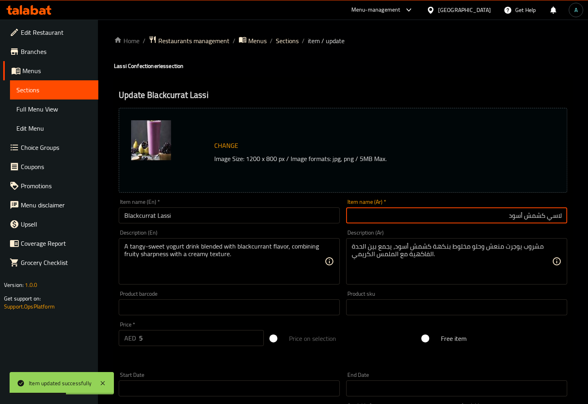
click at [428, 210] on input "لاسي كشمش أسود" at bounding box center [456, 215] width 221 height 16
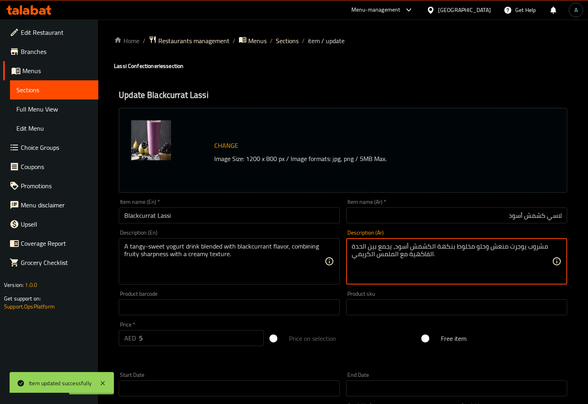
click at [408, 247] on textarea "مشروب يوجرت منعش وحلو مخلوط بنكهة الكشمش أسود، يجمع بين الحدة الفاكهية مع الملم…" at bounding box center [452, 262] width 200 height 38
type textarea "مشروب يوجرت منعش وحلو مخلوط بنكهة الكشمش الأسود، يجمع بين الحدة الفاكهية مع الم…"
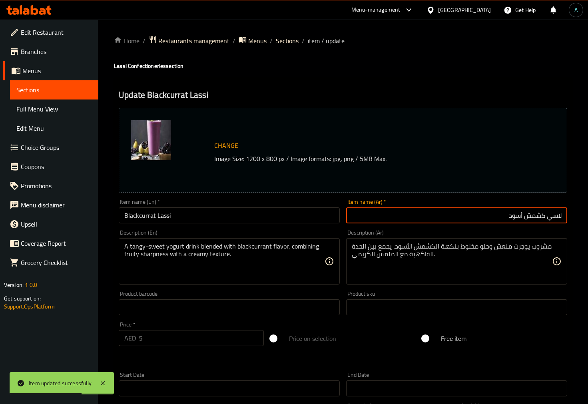
click at [440, 223] on input "لاسي كشمش أسود" at bounding box center [456, 215] width 221 height 16
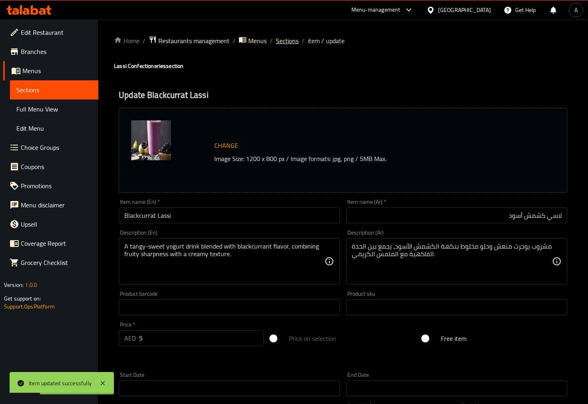
click at [289, 41] on span "Sections" at bounding box center [287, 41] width 23 height 10
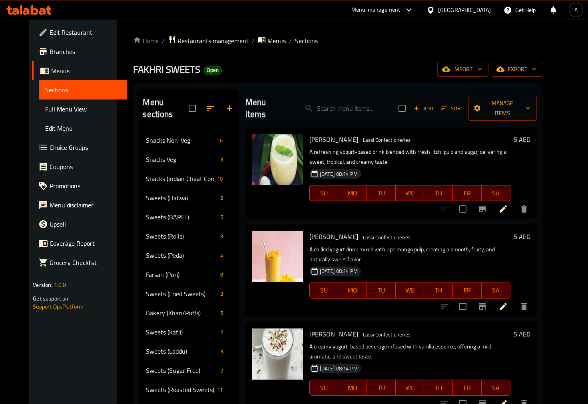
click at [336, 111] on div "Menu items Add Sort Manage items" at bounding box center [390, 109] width 291 height 38
click at [336, 105] on input "search" at bounding box center [345, 109] width 94 height 14
paste input "Blackcurrant Milkshake"
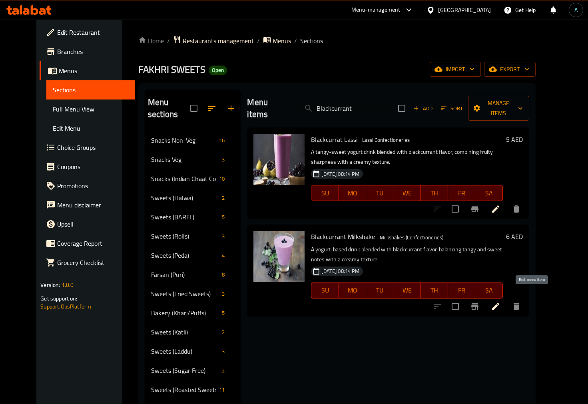
type input "Blackcurrant"
click at [499, 303] on icon at bounding box center [495, 306] width 7 height 7
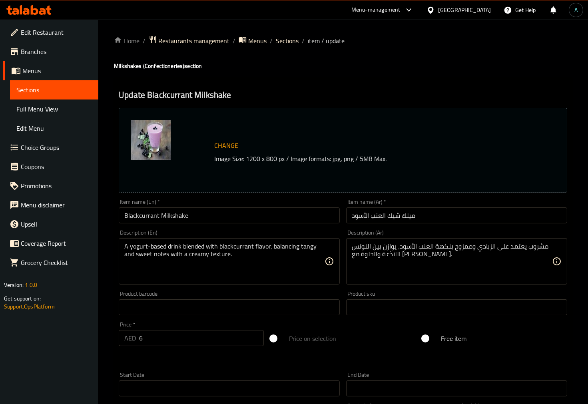
click at [153, 214] on input "Blackcurrant Milkshake" at bounding box center [229, 215] width 221 height 16
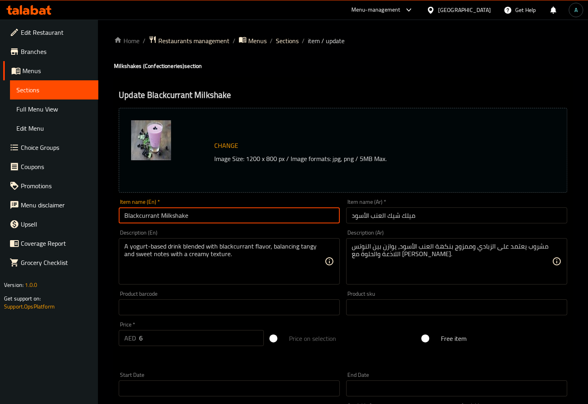
paste input "Milkshake"
type input "Blackcurrant Milkshake"
click at [379, 219] on input "ميلك شيك العنب الأسود" at bounding box center [456, 215] width 221 height 16
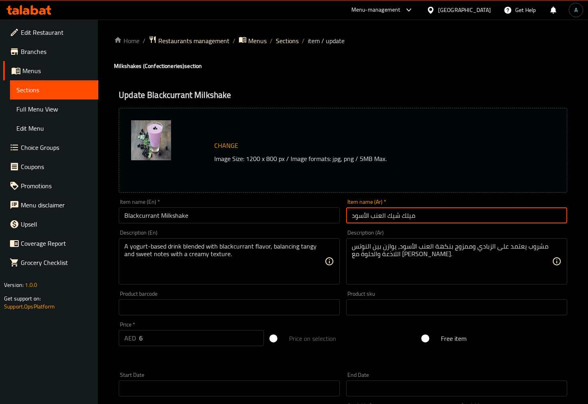
drag, startPoint x: 380, startPoint y: 219, endPoint x: 367, endPoint y: 219, distance: 14.0
click at [367, 219] on input "ميلك شيك العنب الأسود" at bounding box center [456, 215] width 221 height 16
click at [378, 218] on input "ميلك شيك العنب الأسود" at bounding box center [456, 215] width 221 height 16
drag, startPoint x: 378, startPoint y: 218, endPoint x: 357, endPoint y: 218, distance: 21.2
click at [357, 218] on input "ميلك شيك العنب الأسود" at bounding box center [456, 215] width 221 height 16
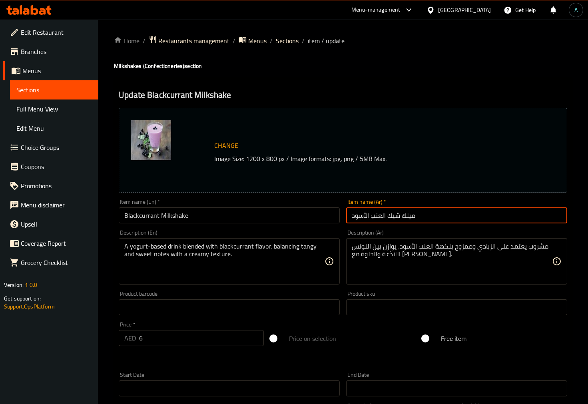
click at [365, 218] on input "ميلك شيك العنب الأسود" at bounding box center [456, 215] width 221 height 16
click at [377, 218] on input "ميلك شيك العنب الأسود" at bounding box center [456, 215] width 221 height 16
drag, startPoint x: 377, startPoint y: 218, endPoint x: 364, endPoint y: 215, distance: 12.8
click at [364, 215] on input "ميلك شيك العنب الأسود" at bounding box center [456, 215] width 221 height 16
click at [392, 214] on input "ميلك شيك العنب الأسود" at bounding box center [456, 215] width 221 height 16
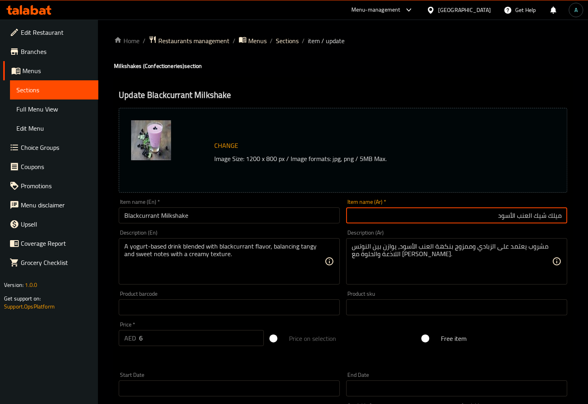
click at [502, 220] on input "ميلك شيك العنب الأسود" at bounding box center [456, 215] width 221 height 16
drag, startPoint x: 502, startPoint y: 220, endPoint x: 525, endPoint y: 221, distance: 23.6
click at [525, 221] on input "ميلك شيك العنب الأسود" at bounding box center [456, 215] width 221 height 16
paste input "كشمش"
type input "ميلك شيك الكشمش الأسود"
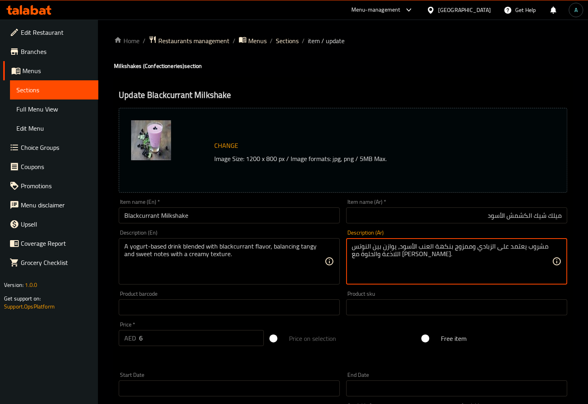
drag, startPoint x: 426, startPoint y: 245, endPoint x: 415, endPoint y: 246, distance: 10.8
click at [415, 246] on textarea "مشروب يعتمد على الزبادي وممزوج بنكهة العنب الأسود، يوازن بين النوتس اللاذعة وال…" at bounding box center [452, 262] width 200 height 38
paste textarea "كشمش"
type textarea "مشروب يعتمد على الزبادي وممزوج بنكهة الكشمش الأسود، يوازن بين النوتس اللاذعة وا…"
click at [420, 219] on input "ميلك شيك الكشمش الأسود" at bounding box center [456, 215] width 221 height 16
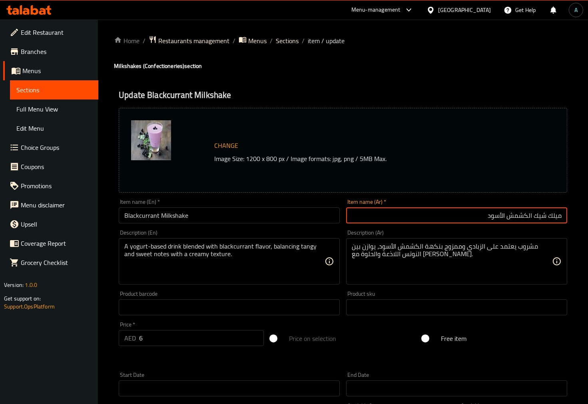
click at [249, 75] on div "Home / Restaurants management / Menus / Sections / item / update Milkshakes (Co…" at bounding box center [343, 298] width 458 height 525
click at [441, 213] on input "ميلك شيك الكشمش الأسود" at bounding box center [456, 215] width 221 height 16
click at [46, 47] on span "Branches" at bounding box center [56, 52] width 71 height 10
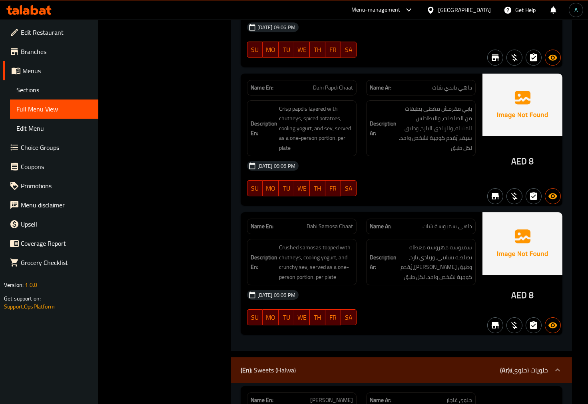
scroll to position [4138, 0]
